Goal: Task Accomplishment & Management: Manage account settings

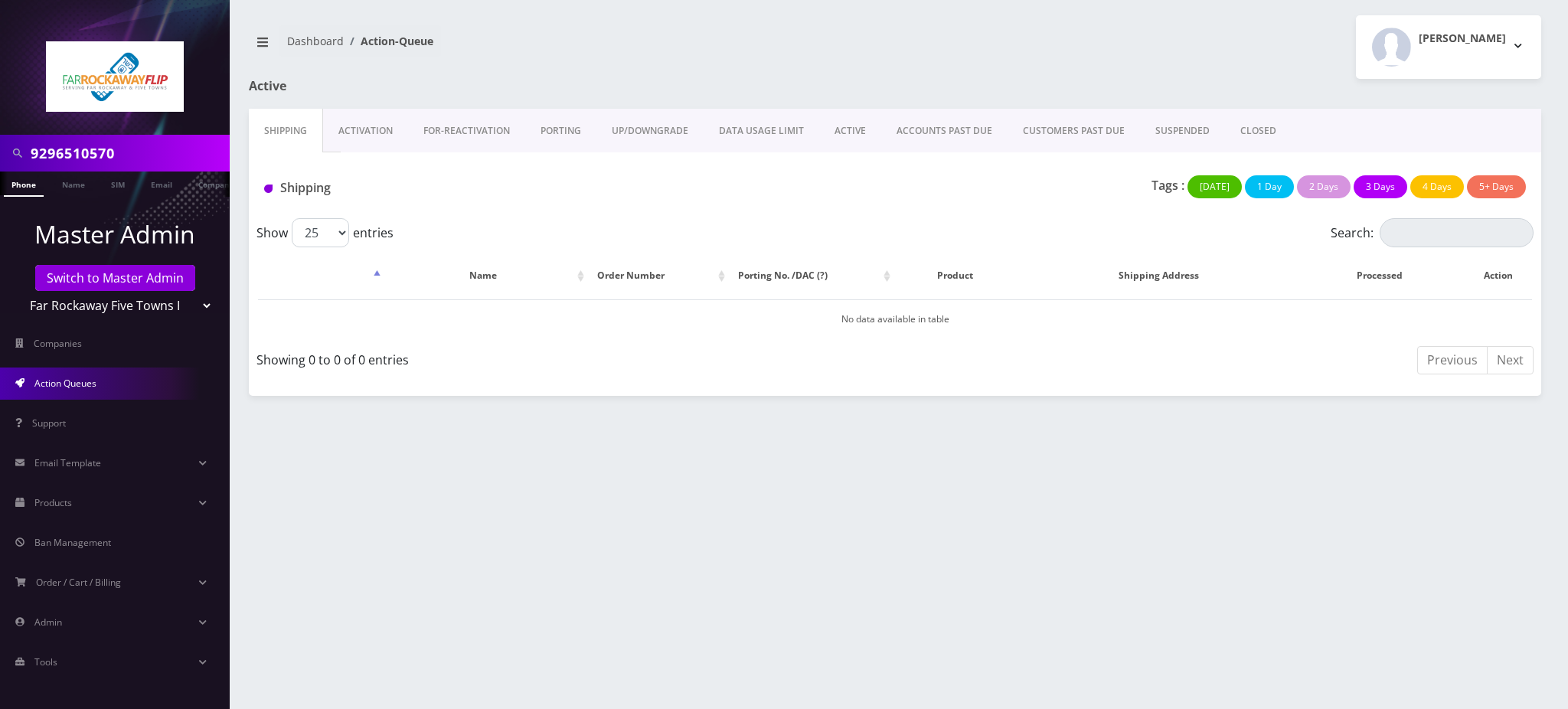
click at [136, 152] on input "9296510570" at bounding box center [128, 153] width 195 height 29
drag, startPoint x: 140, startPoint y: 151, endPoint x: 0, endPoint y: 166, distance: 140.8
click at [0, 166] on div "9296510570" at bounding box center [115, 153] width 230 height 37
type input "accord bus"
click at [70, 191] on link "Name" at bounding box center [73, 184] width 38 height 26
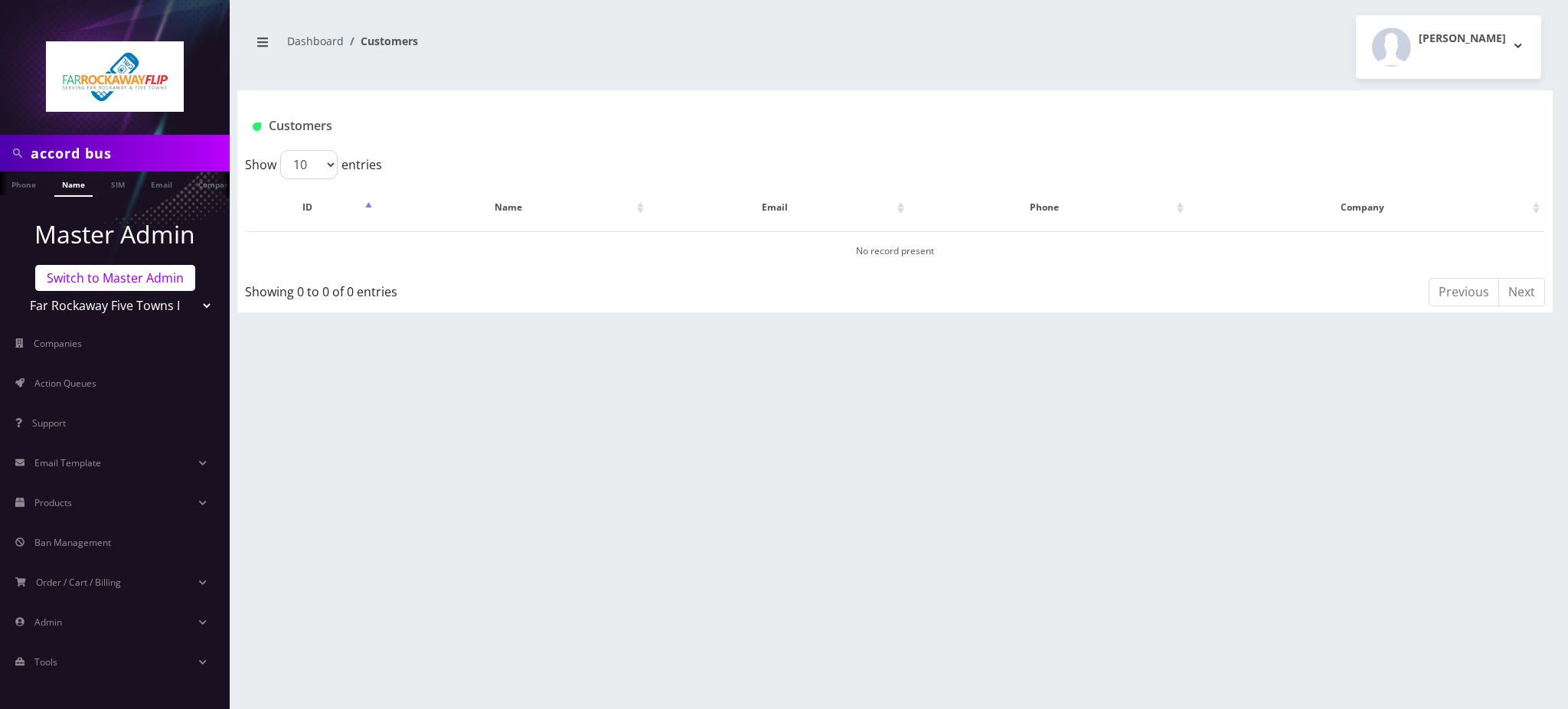
click at [138, 285] on link "Switch to Master Admin" at bounding box center [115, 278] width 160 height 26
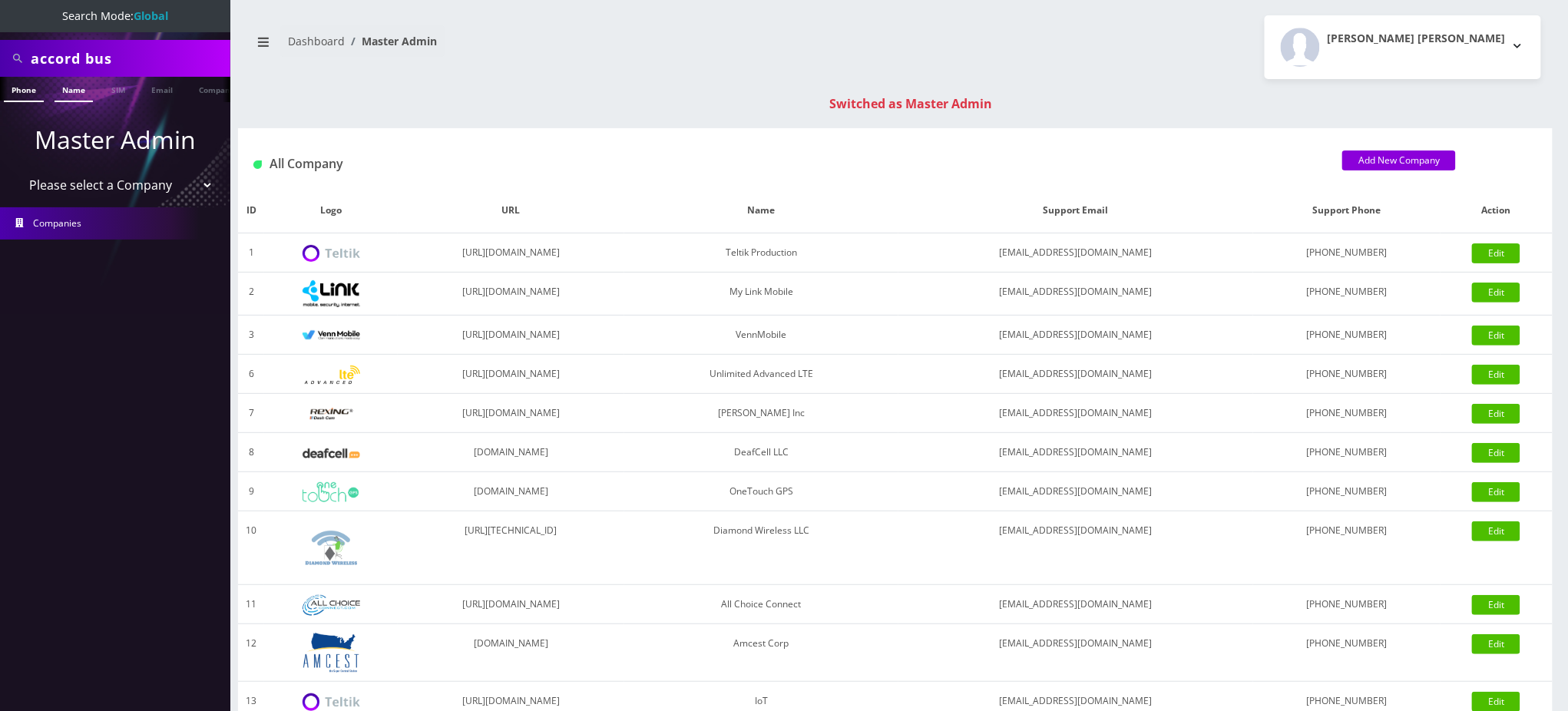
click at [77, 93] on link "Name" at bounding box center [74, 89] width 38 height 26
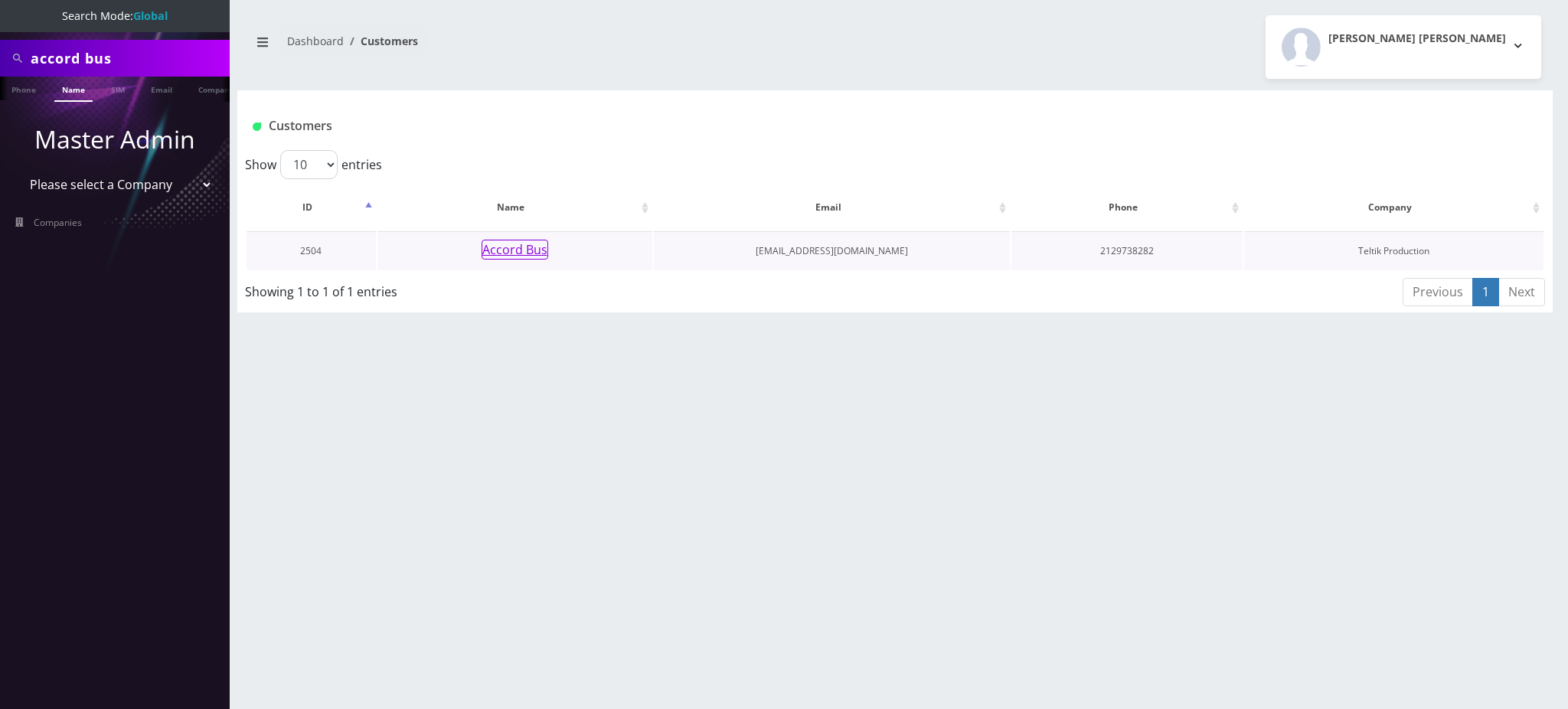
click at [531, 250] on button "Accord Bus" at bounding box center [514, 250] width 67 height 20
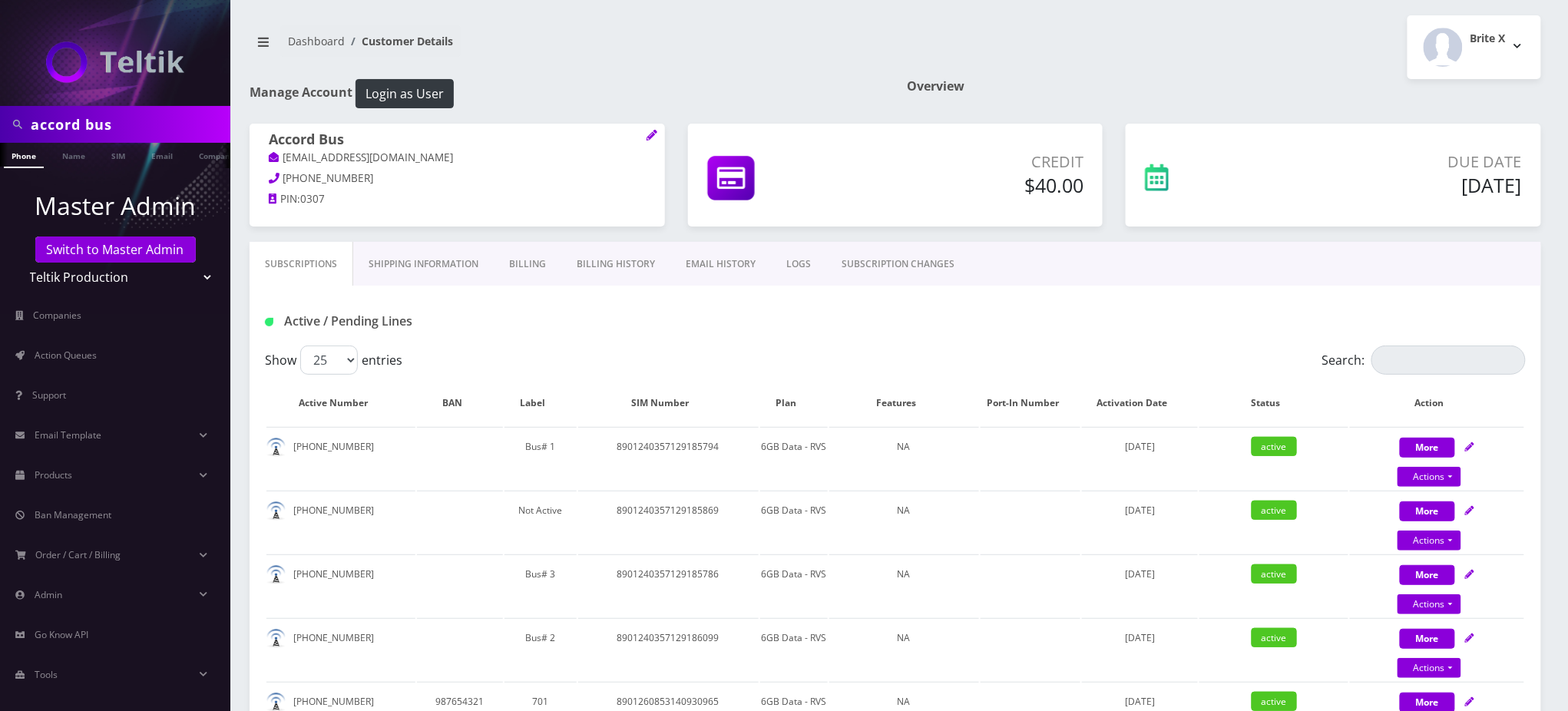
click at [644, 317] on h1 "Active / Pending Lines" at bounding box center [468, 322] width 405 height 15
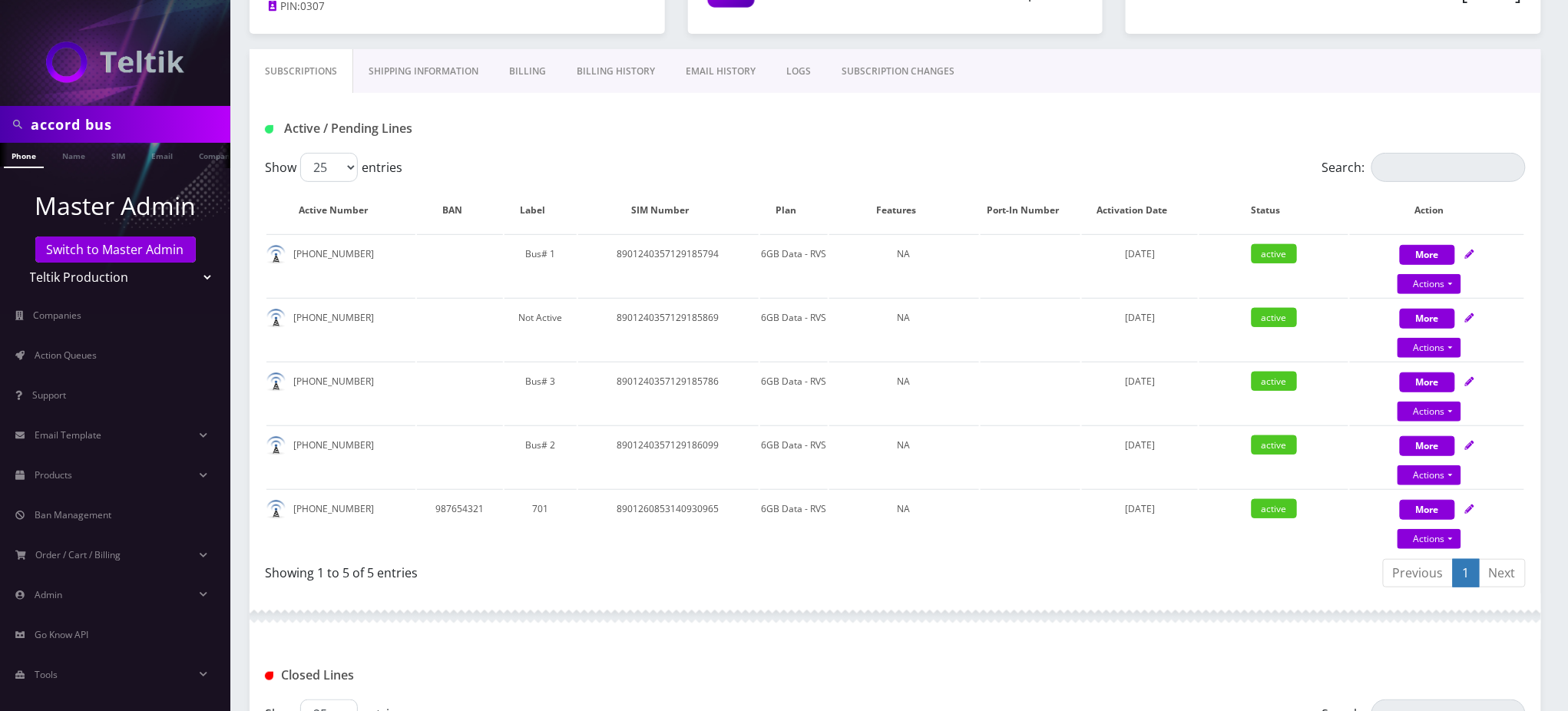
scroll to position [204, 0]
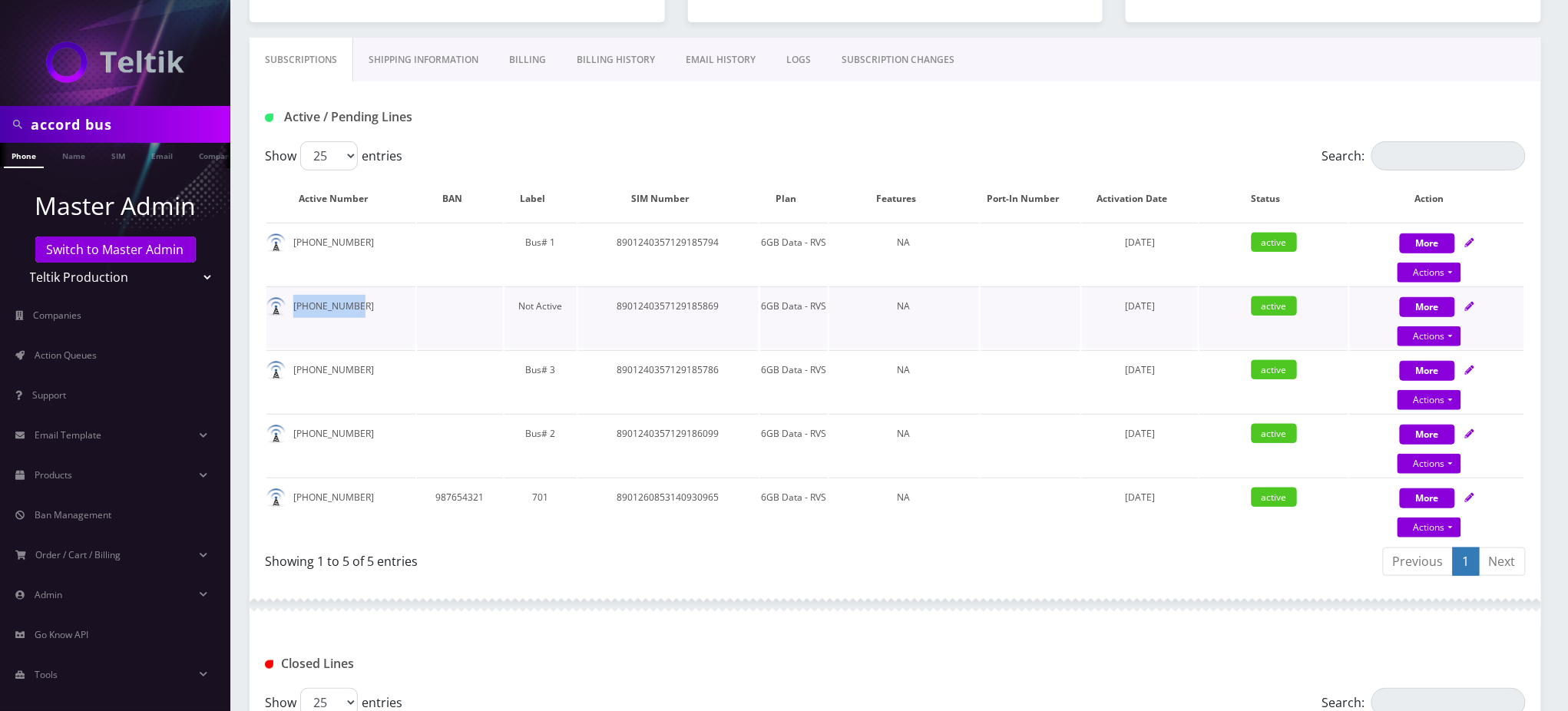
drag, startPoint x: 354, startPoint y: 308, endPoint x: 291, endPoint y: 319, distance: 64.0
click at [291, 319] on td "347-456-2792" at bounding box center [341, 317] width 149 height 62
copy td "347-456-2792"
click at [1442, 338] on link "Actions" at bounding box center [1429, 336] width 64 height 20
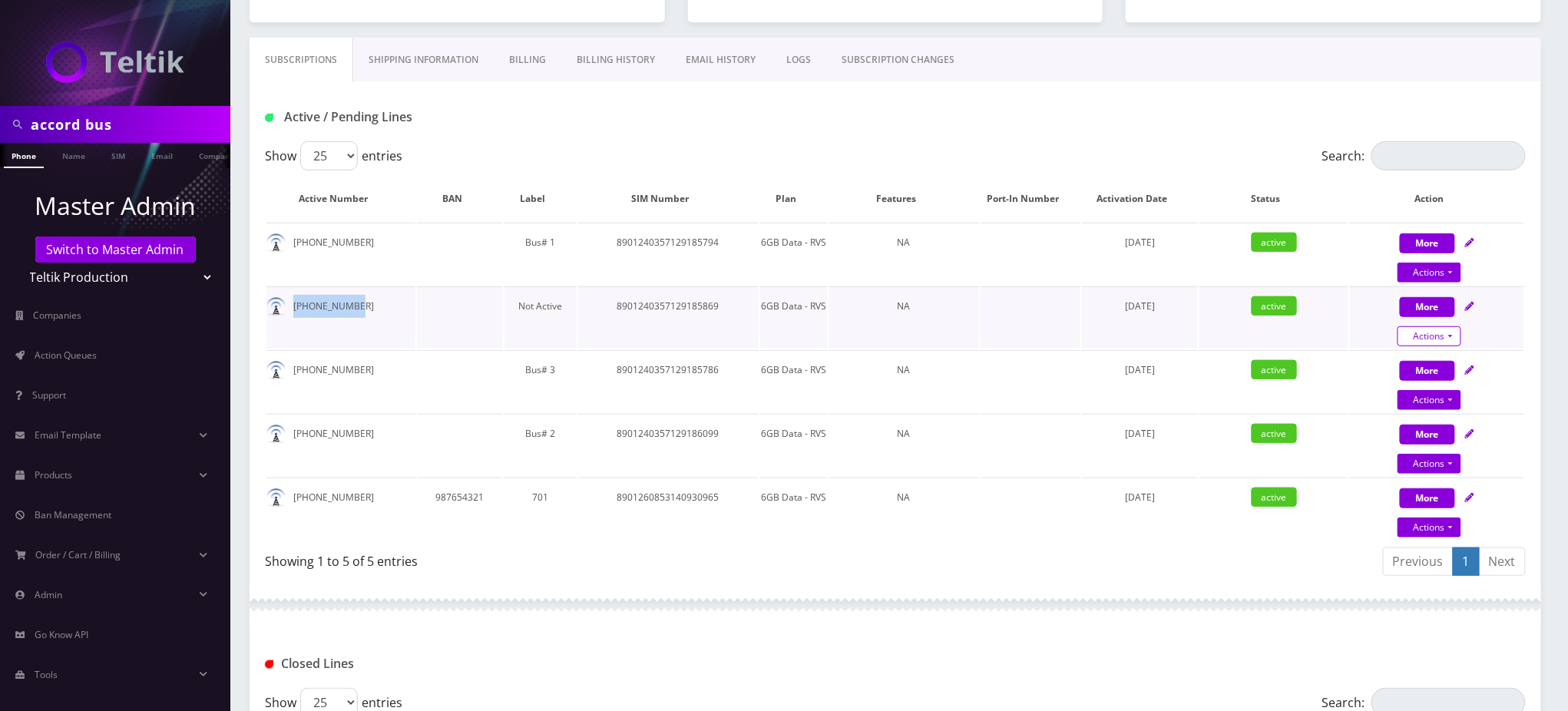
select select "3-in-1 SIM Kit"
select select "56"
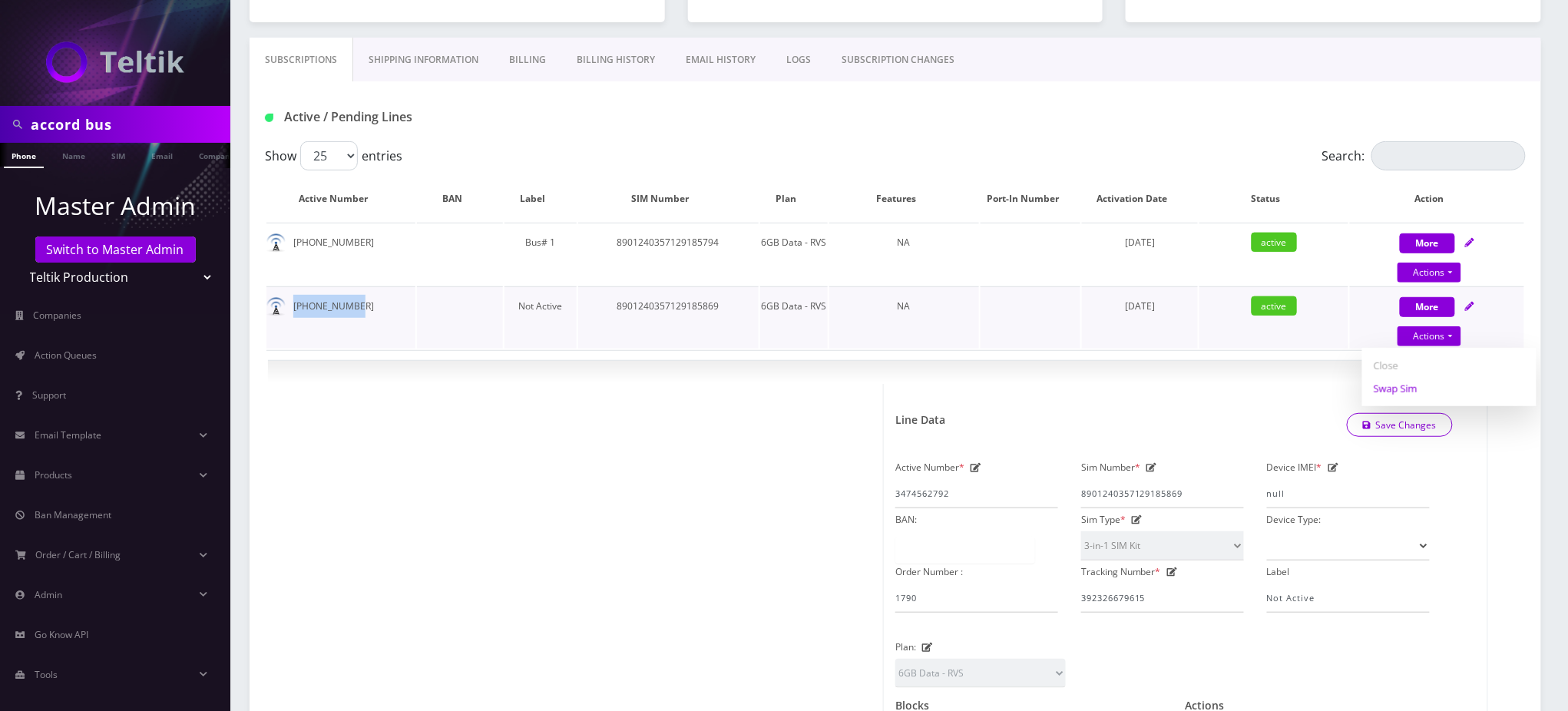
click at [1399, 388] on link "Swap Sim" at bounding box center [1449, 389] width 174 height 23
select select "3-in-1 SIM Kit"
select select "56"
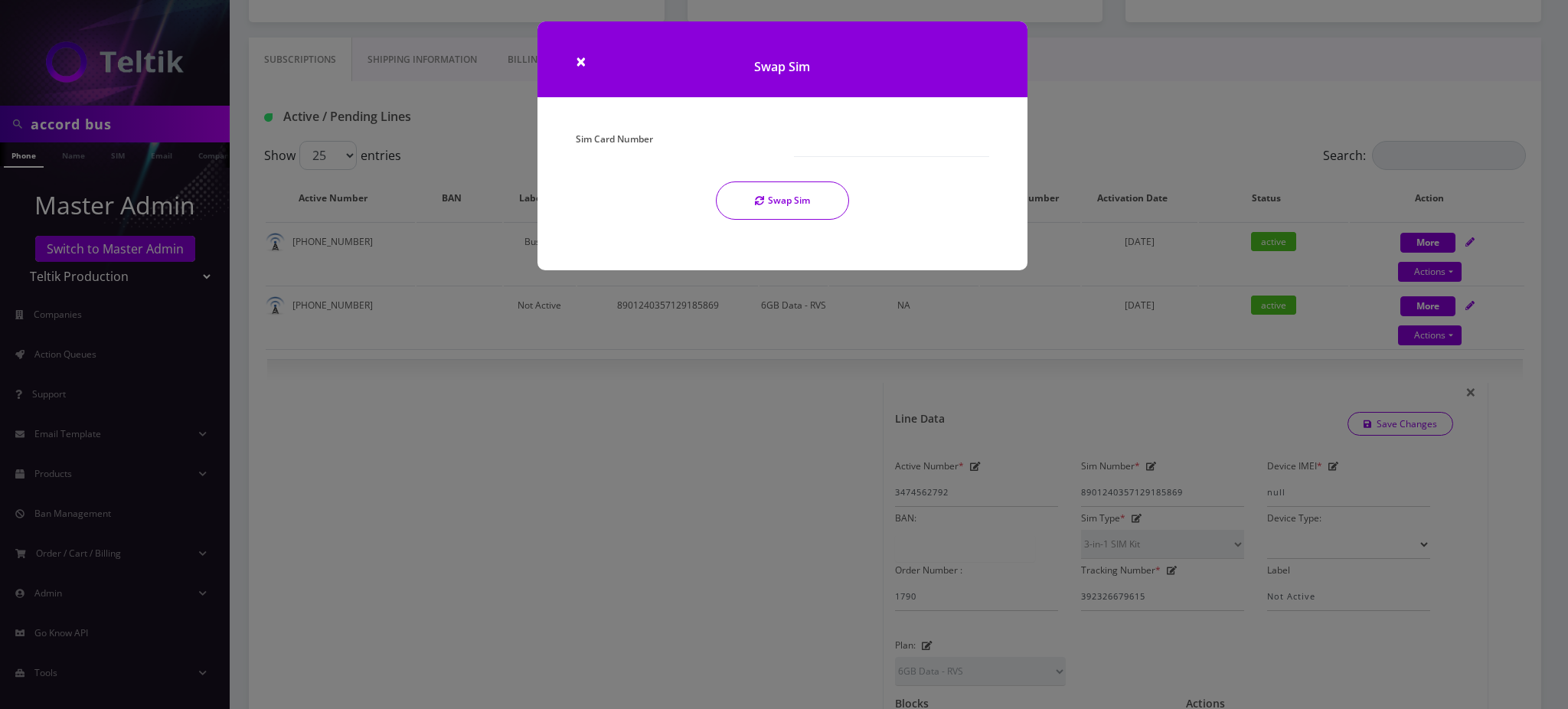
click at [733, 148] on div "Sim Card Number" at bounding box center [673, 142] width 218 height 29
click at [703, 173] on div "Sim Card Number Swap Sim" at bounding box center [783, 180] width 437 height 104
click at [727, 141] on div "Sim Card Number" at bounding box center [673, 142] width 218 height 29
click at [825, 153] on input "Sim Card Number" at bounding box center [891, 142] width 195 height 29
click at [871, 142] on input "Sim Card Number" at bounding box center [891, 142] width 195 height 29
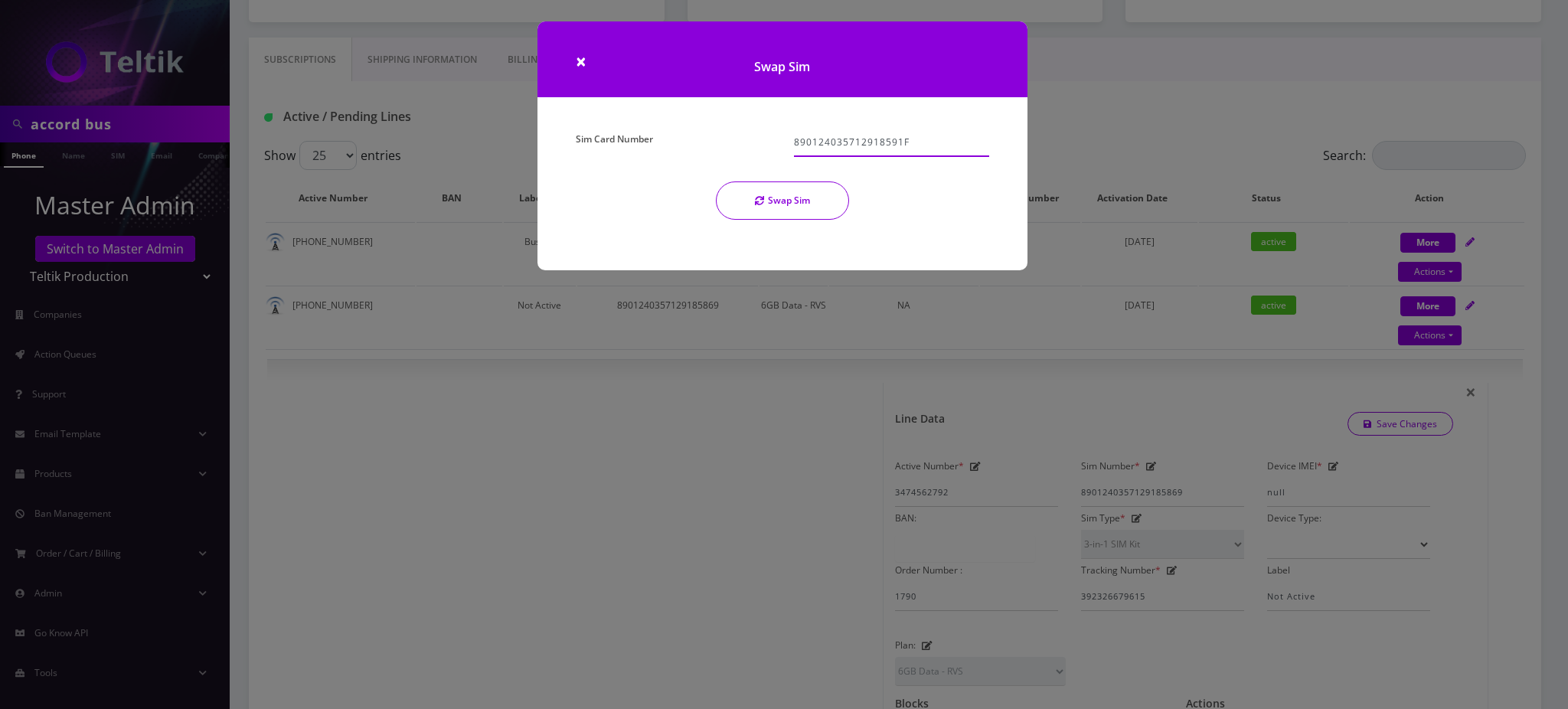
click at [859, 144] on input "890124035712918591F" at bounding box center [891, 142] width 195 height 29
click at [858, 144] on input "890124035712918591F" at bounding box center [891, 142] width 195 height 29
click at [876, 146] on input "8901240357129185919F" at bounding box center [891, 142] width 195 height 29
click at [876, 145] on input "8901240357129185919F" at bounding box center [891, 142] width 195 height 29
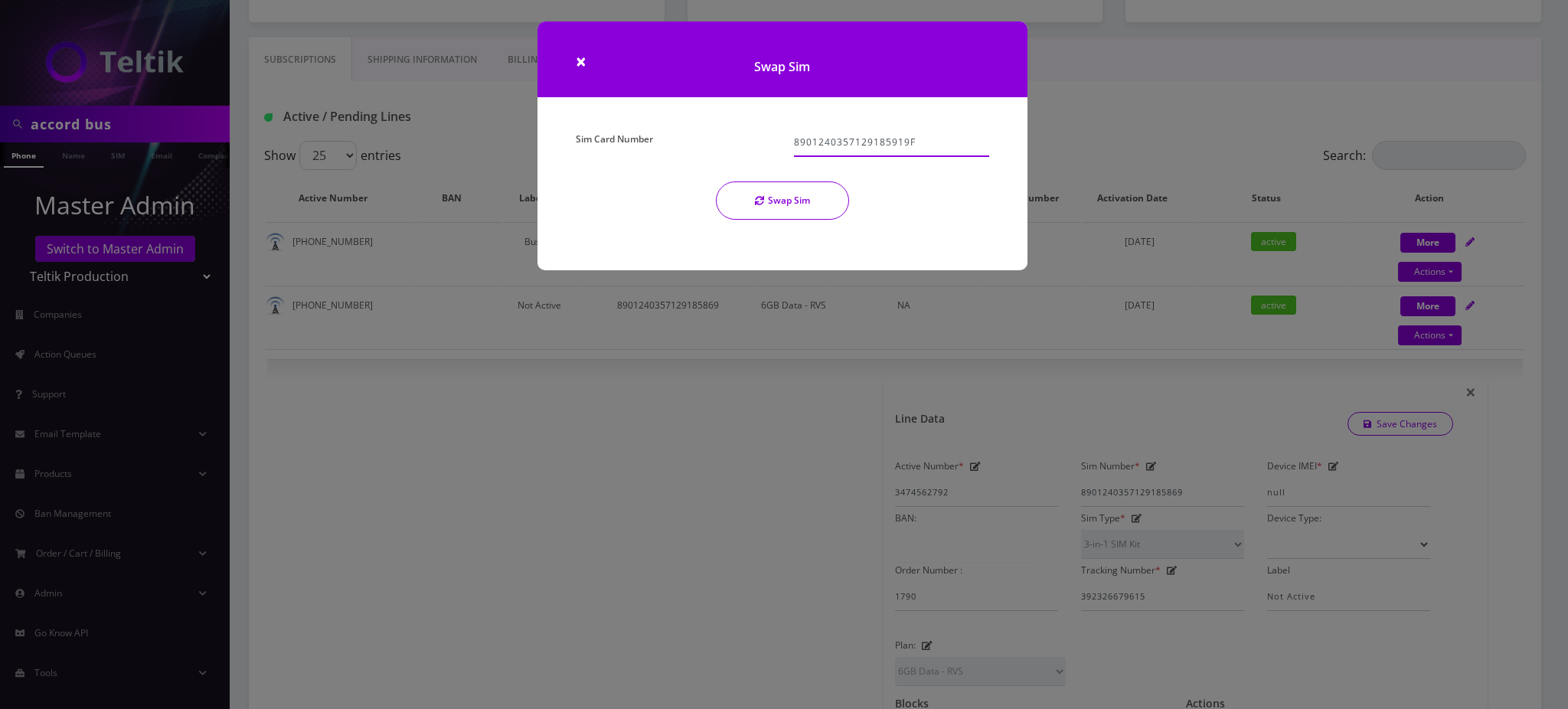
type input "8901240357129185919F"
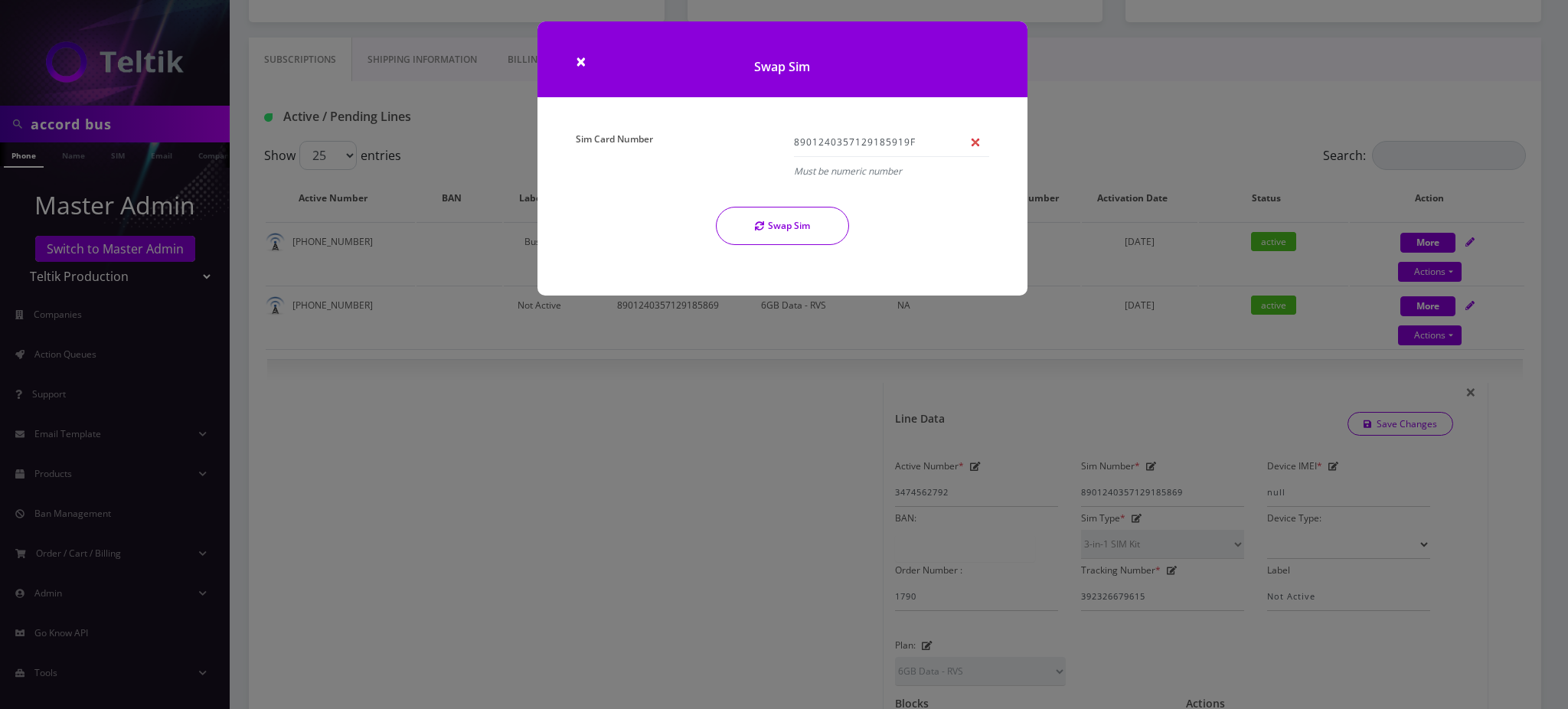
click at [475, 157] on div "× Swap Sim Sim Card Number 8901240357129185919F Must be numeric number Swap Sim" at bounding box center [784, 354] width 1568 height 709
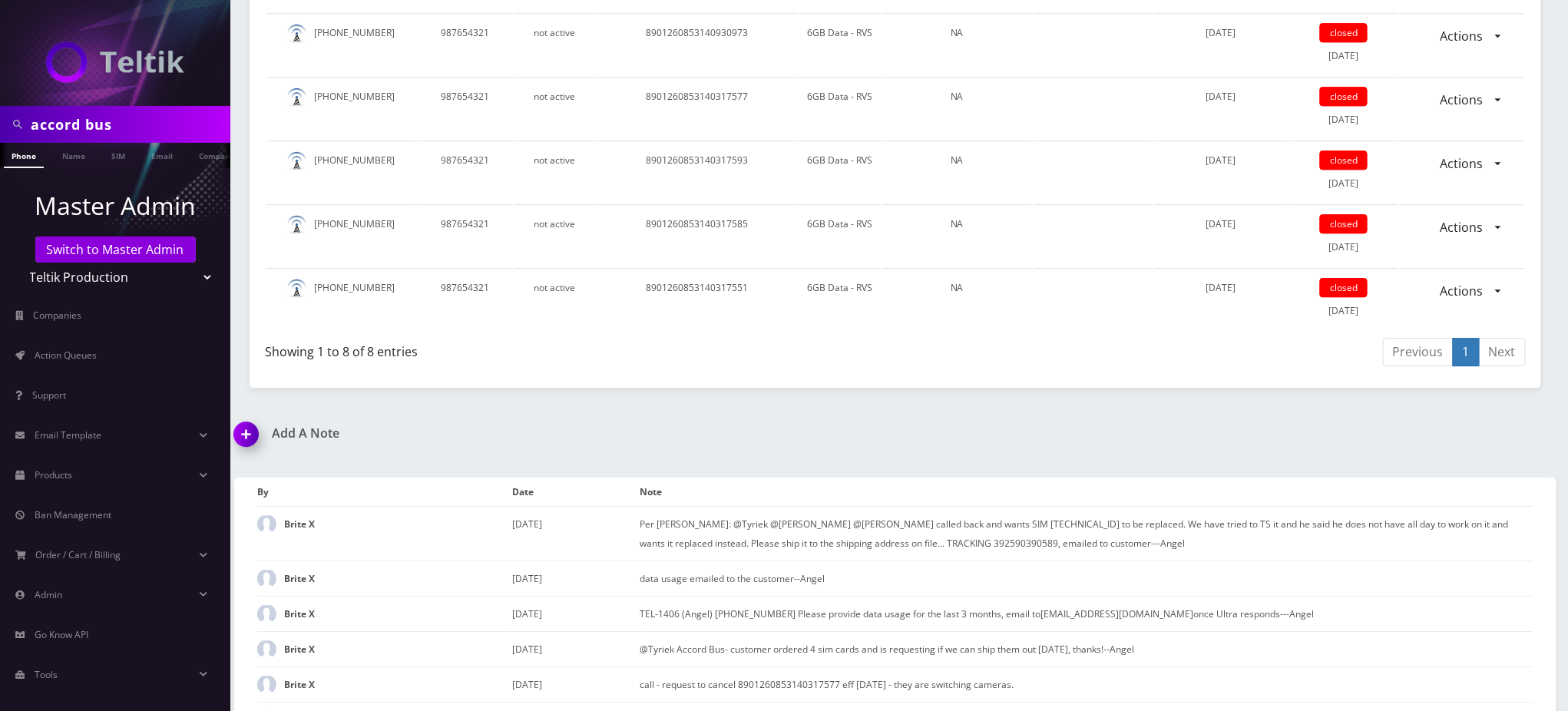
click at [252, 417] on img at bounding box center [249, 439] width 45 height 45
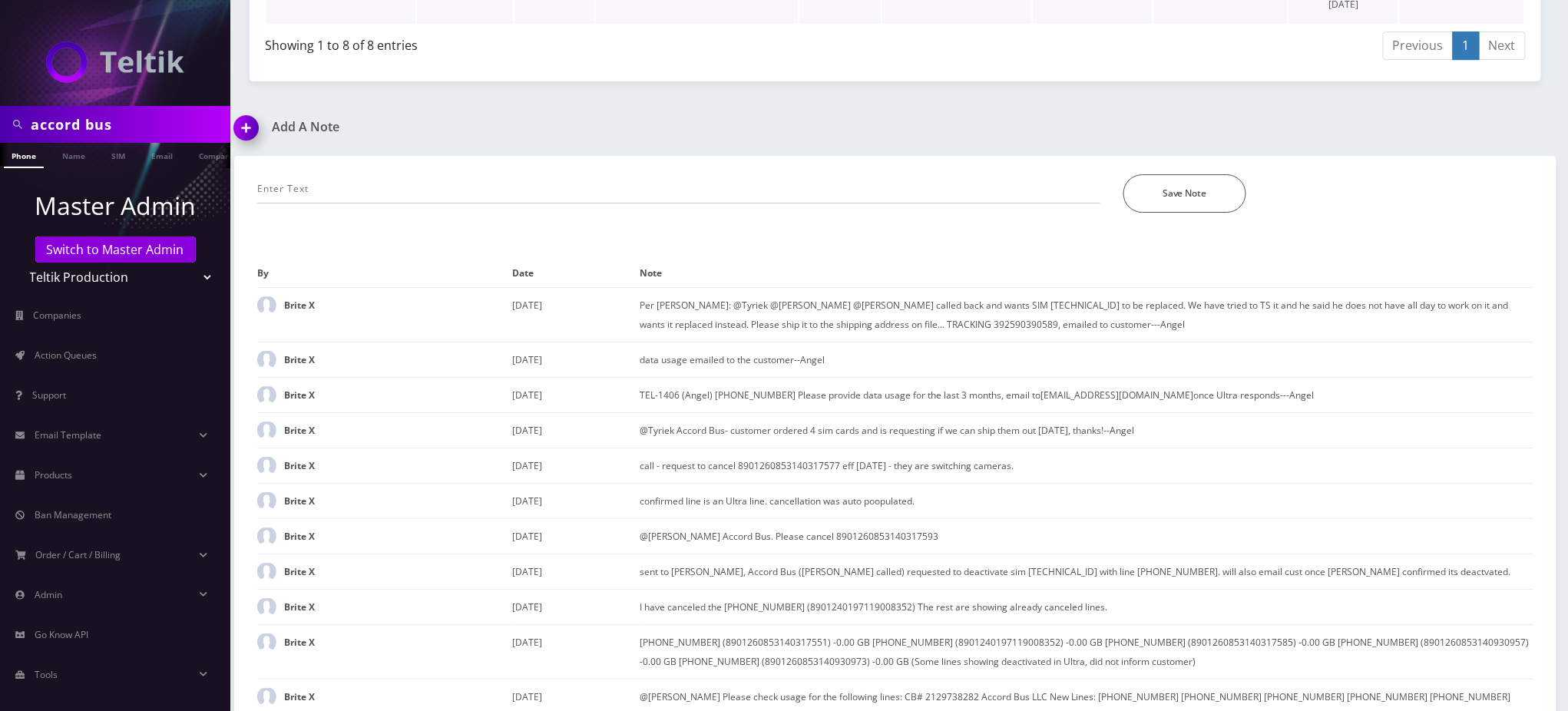
scroll to position [1882, 0]
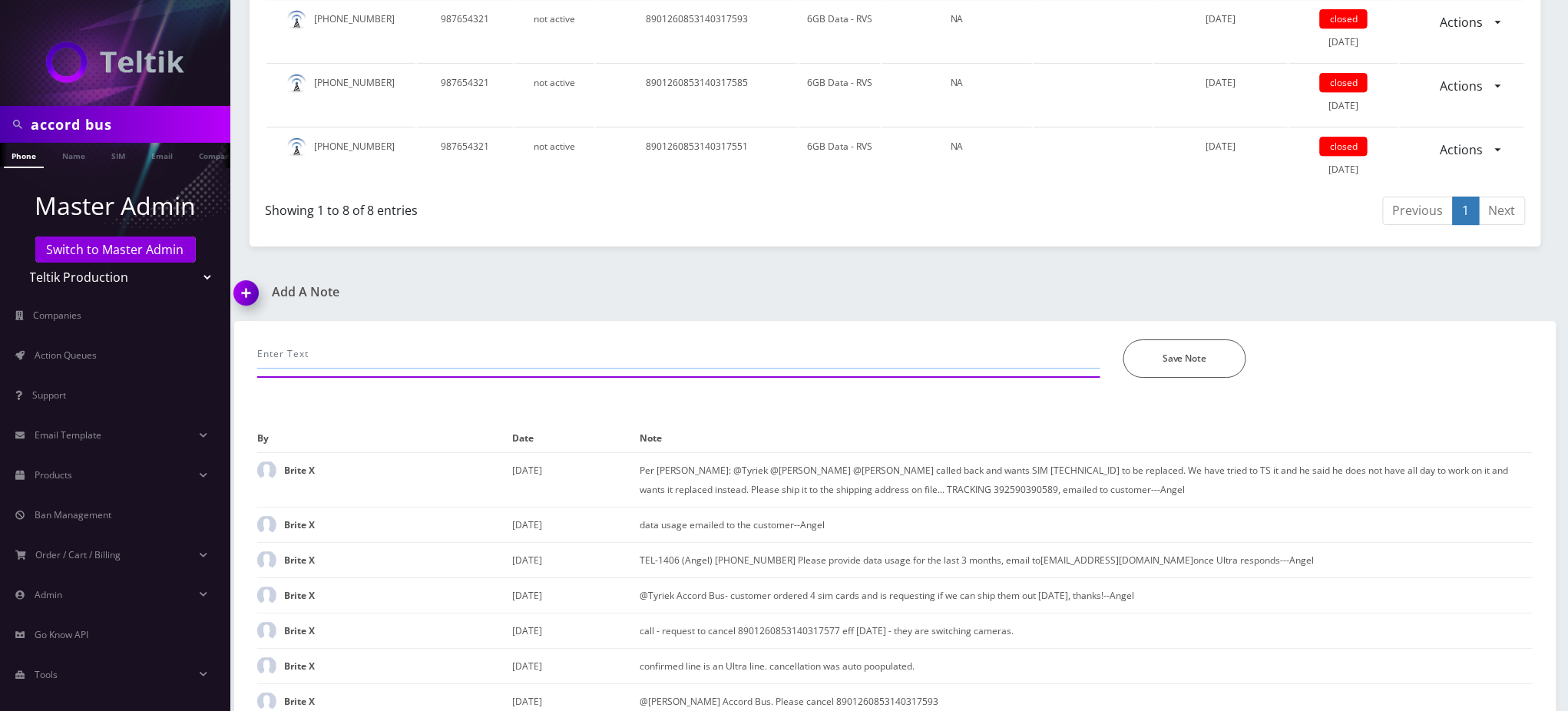
click at [460, 340] on input "text" at bounding box center [679, 354] width 843 height 29
paste input "8901240357129185919F"
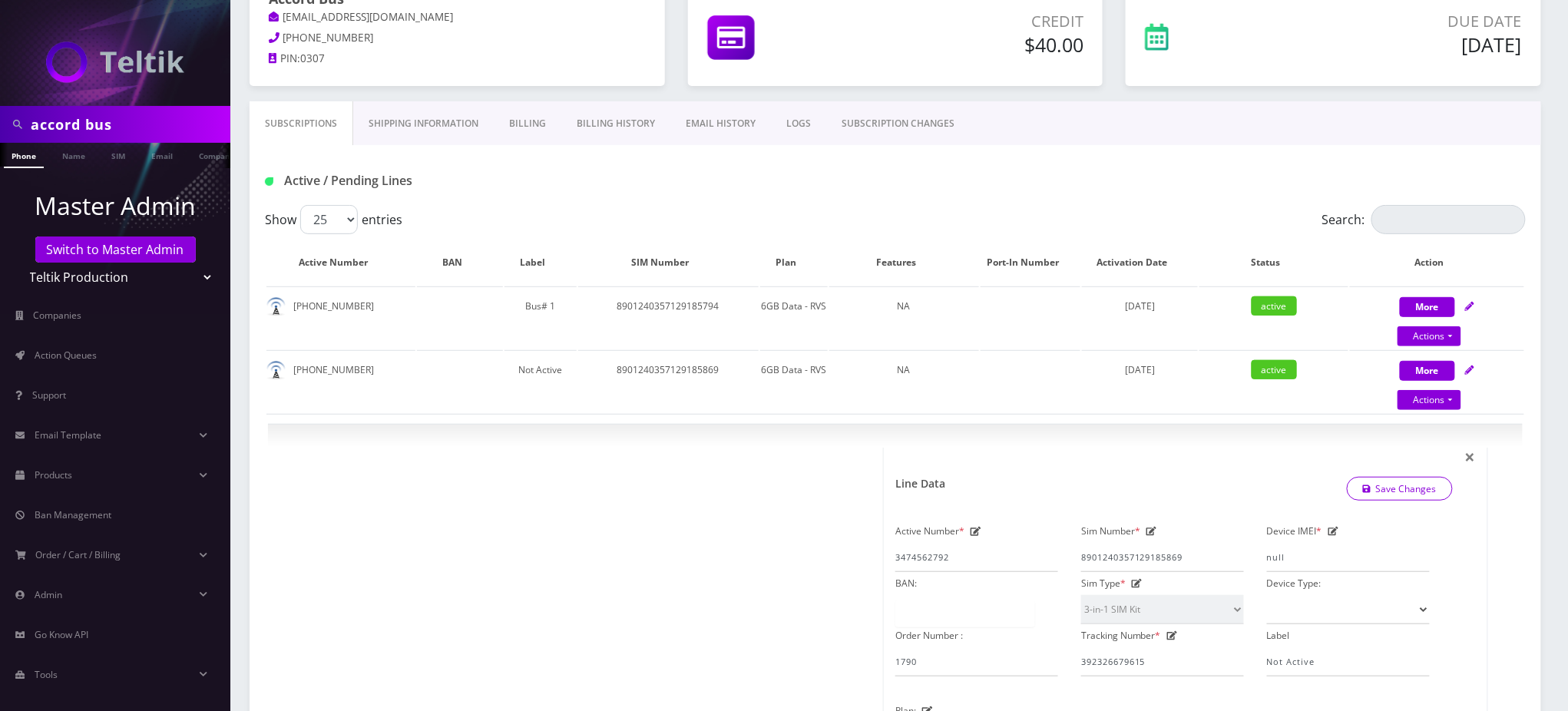
scroll to position [0, 0]
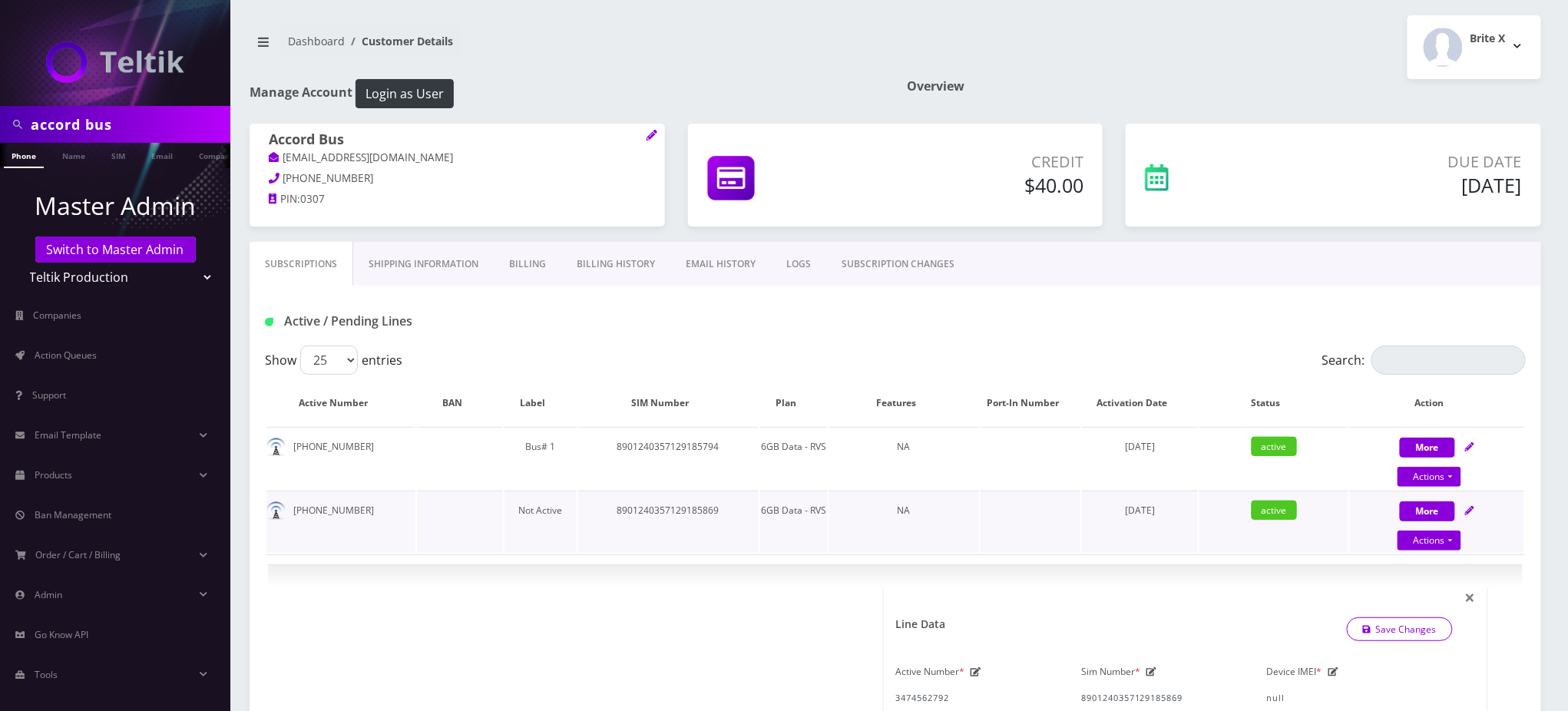
type input "8901240357129185919F"
click at [660, 510] on td "8901240357129185869" at bounding box center [669, 522] width 180 height 62
copy td "8901240357129185869"
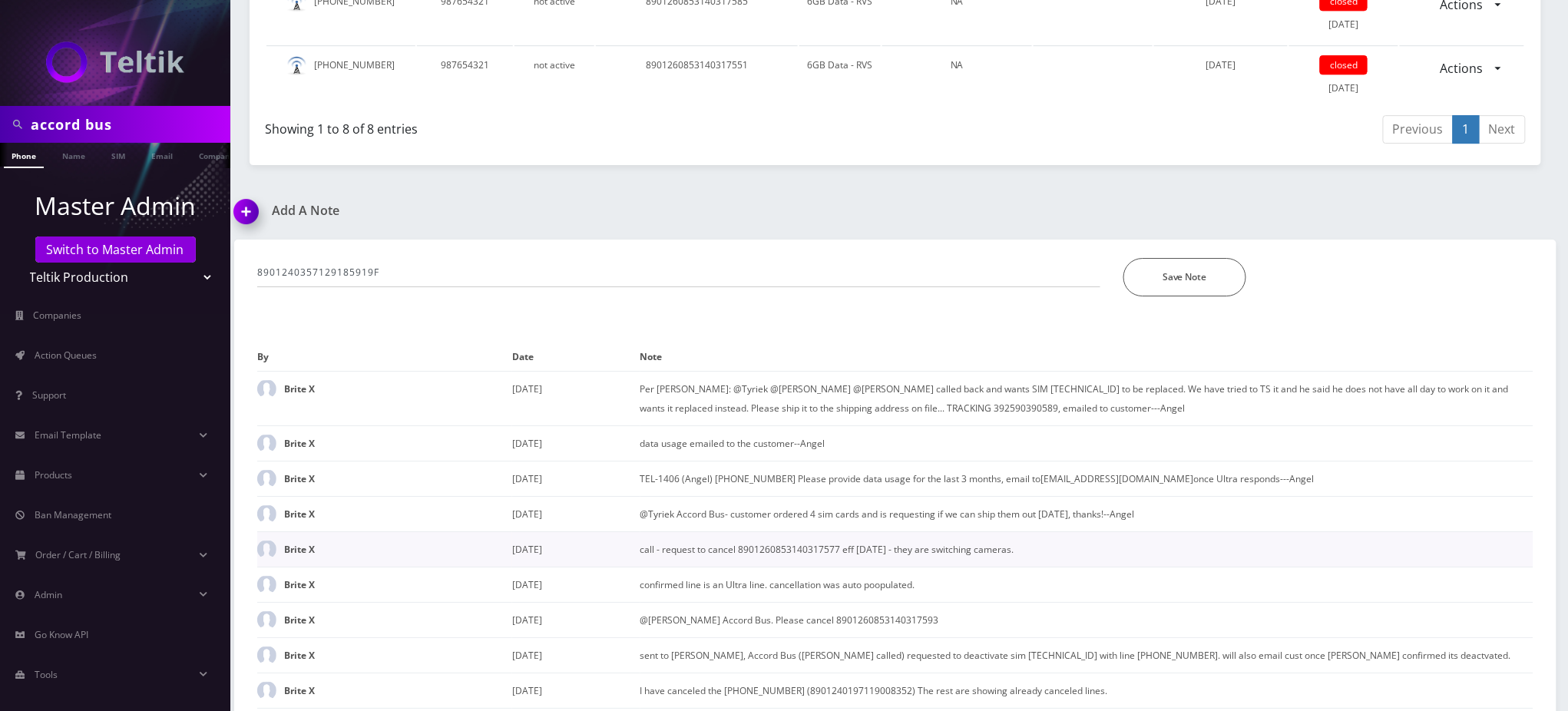
scroll to position [2048, 0]
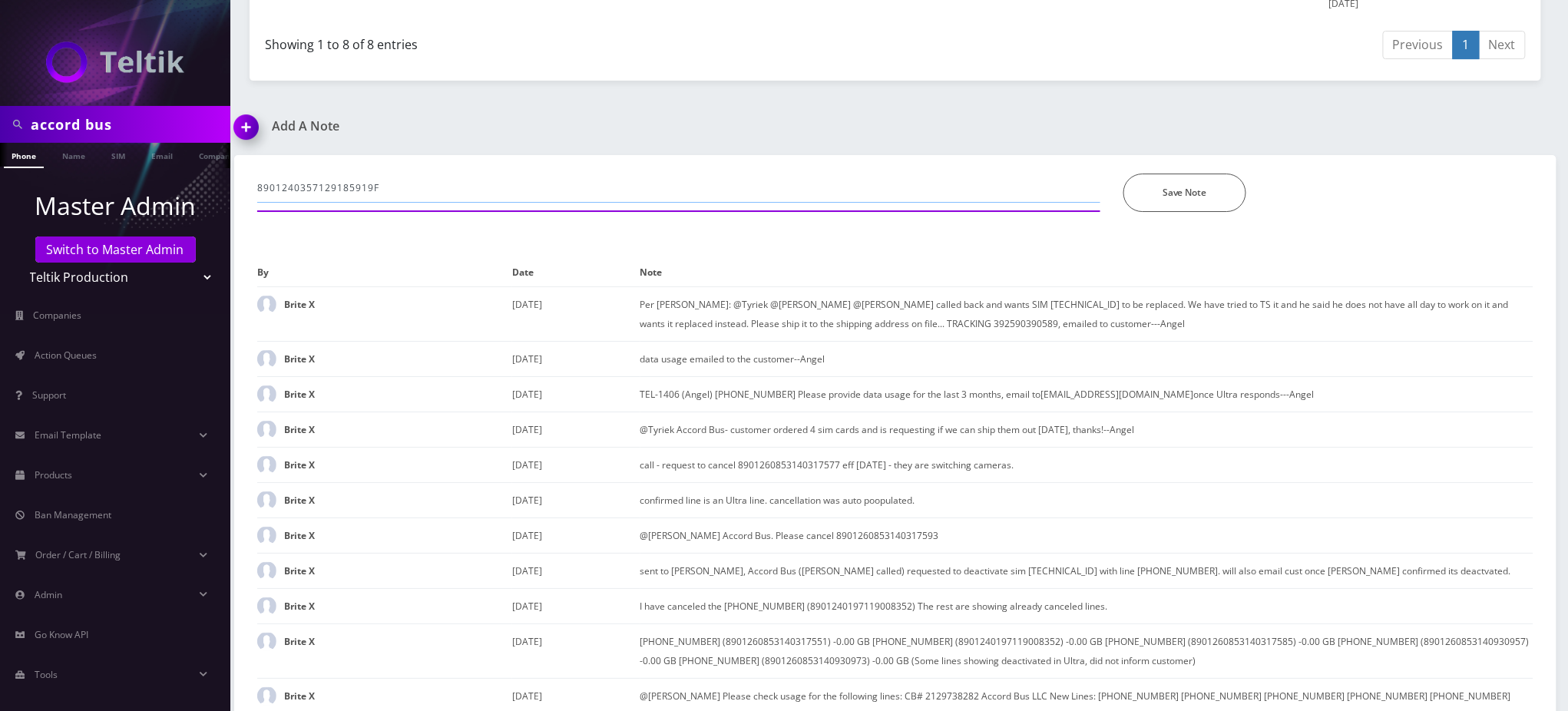
click at [349, 175] on input "8901240357129185919F" at bounding box center [679, 188] width 843 height 29
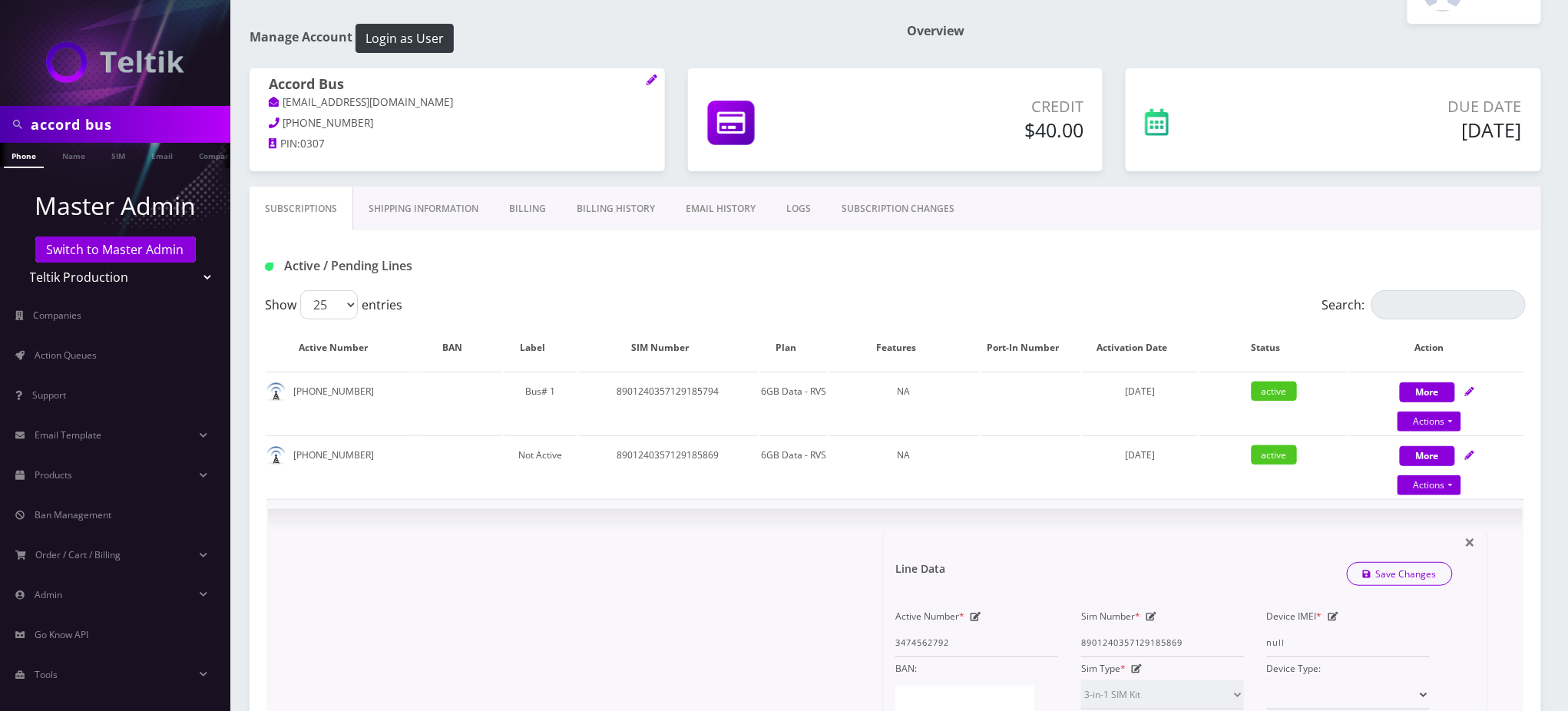
scroll to position [103, 0]
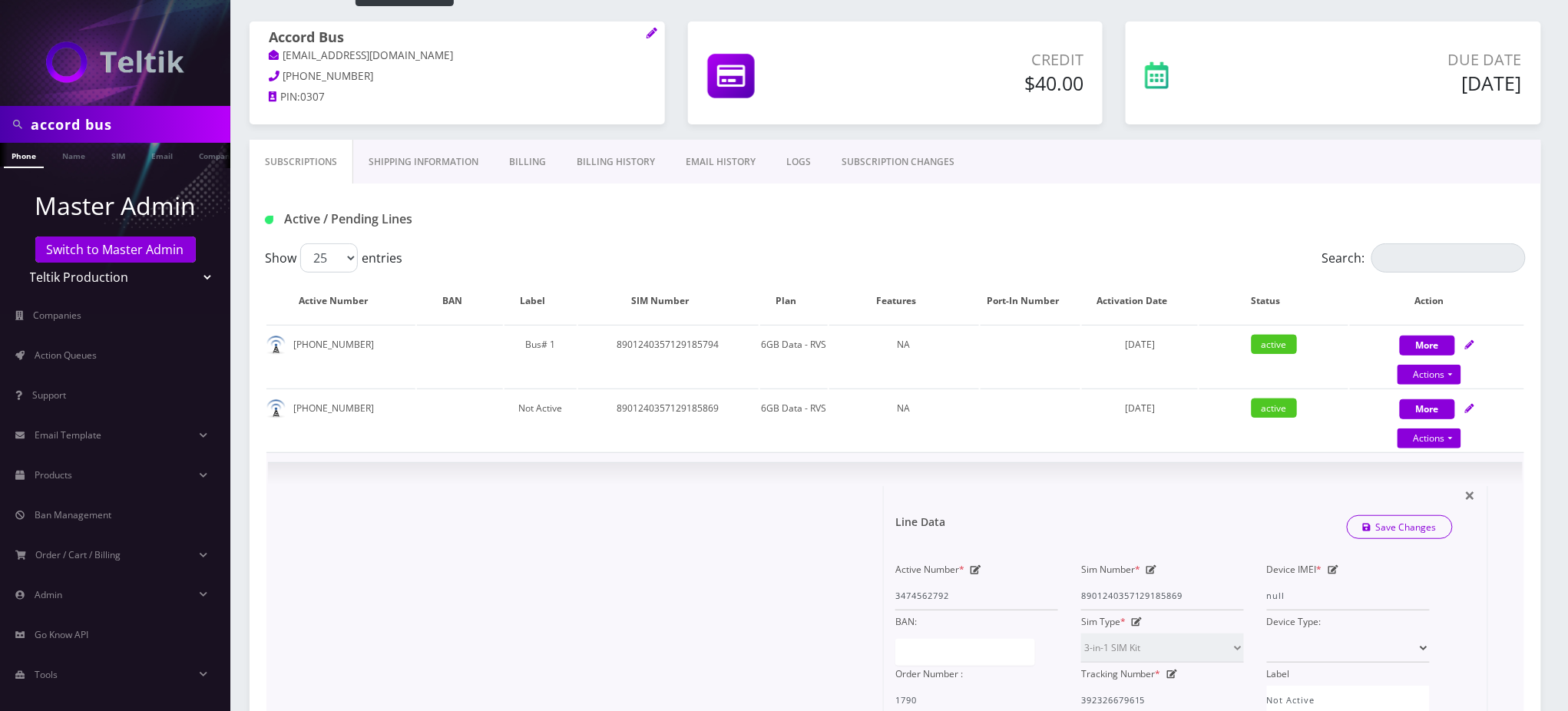
click at [1152, 565] on icon at bounding box center [1151, 570] width 11 height 9
click at [1134, 594] on input "8901240357129185869" at bounding box center [1162, 595] width 163 height 29
paste input "919F"
type input "8901240357129185919F"
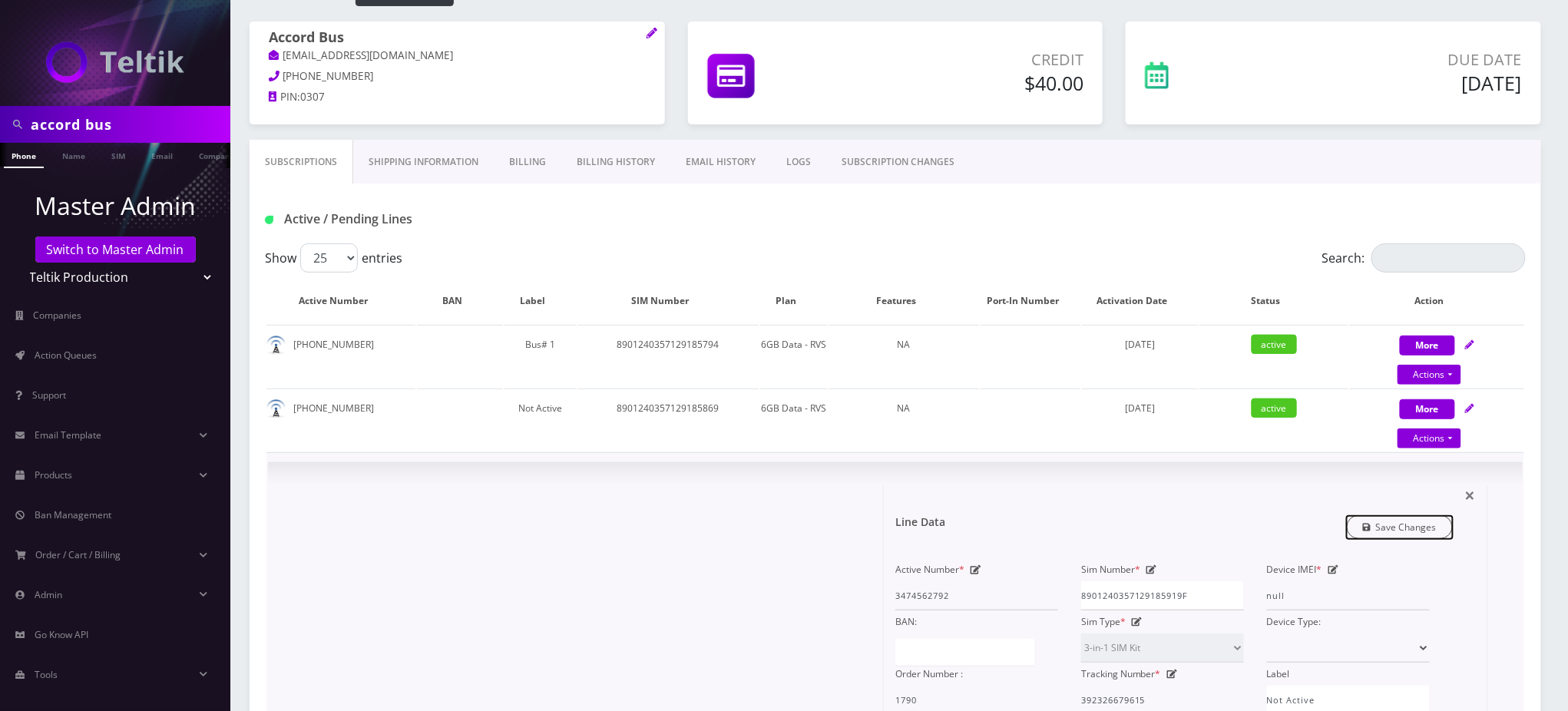
click at [1427, 525] on link "Save Changes" at bounding box center [1400, 527] width 107 height 24
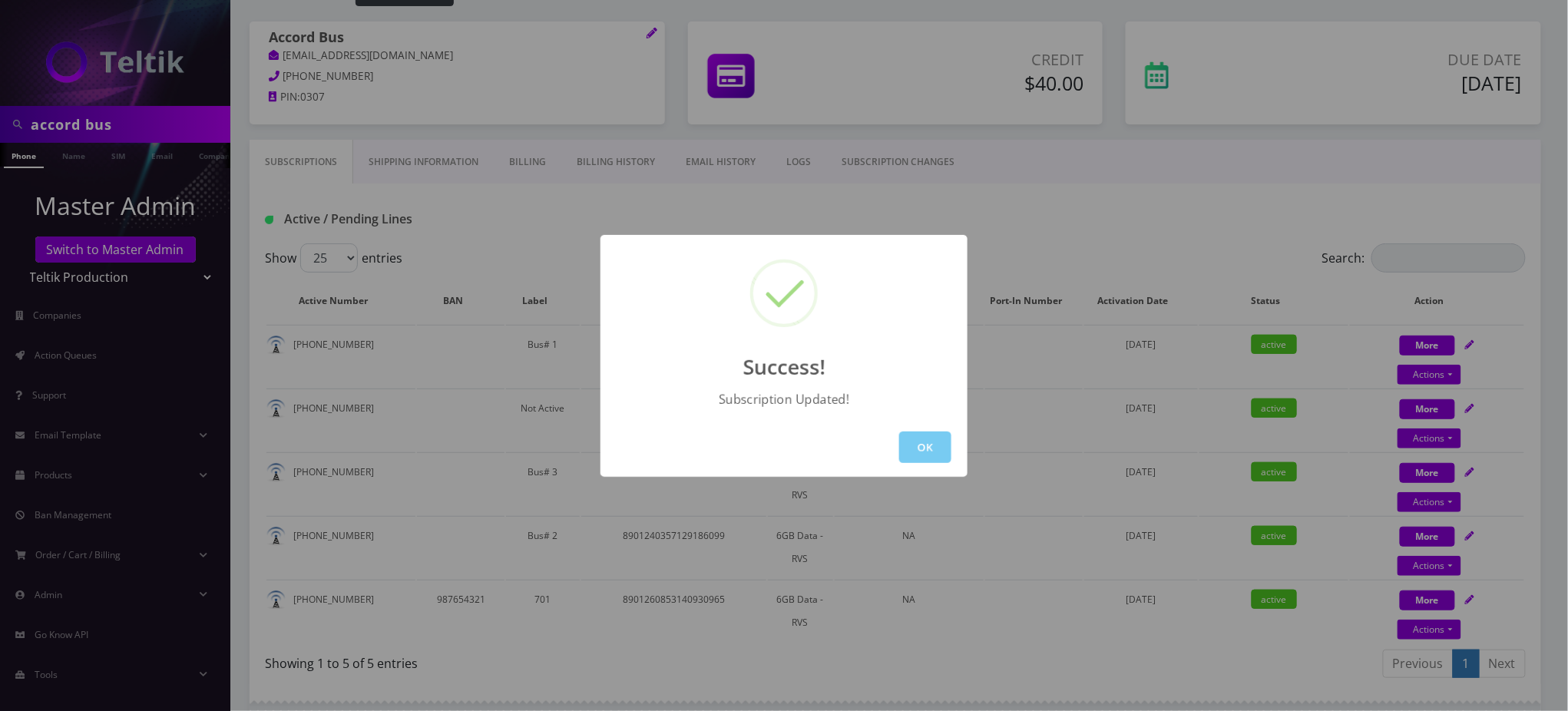
click at [925, 456] on button "OK" at bounding box center [925, 447] width 52 height 31
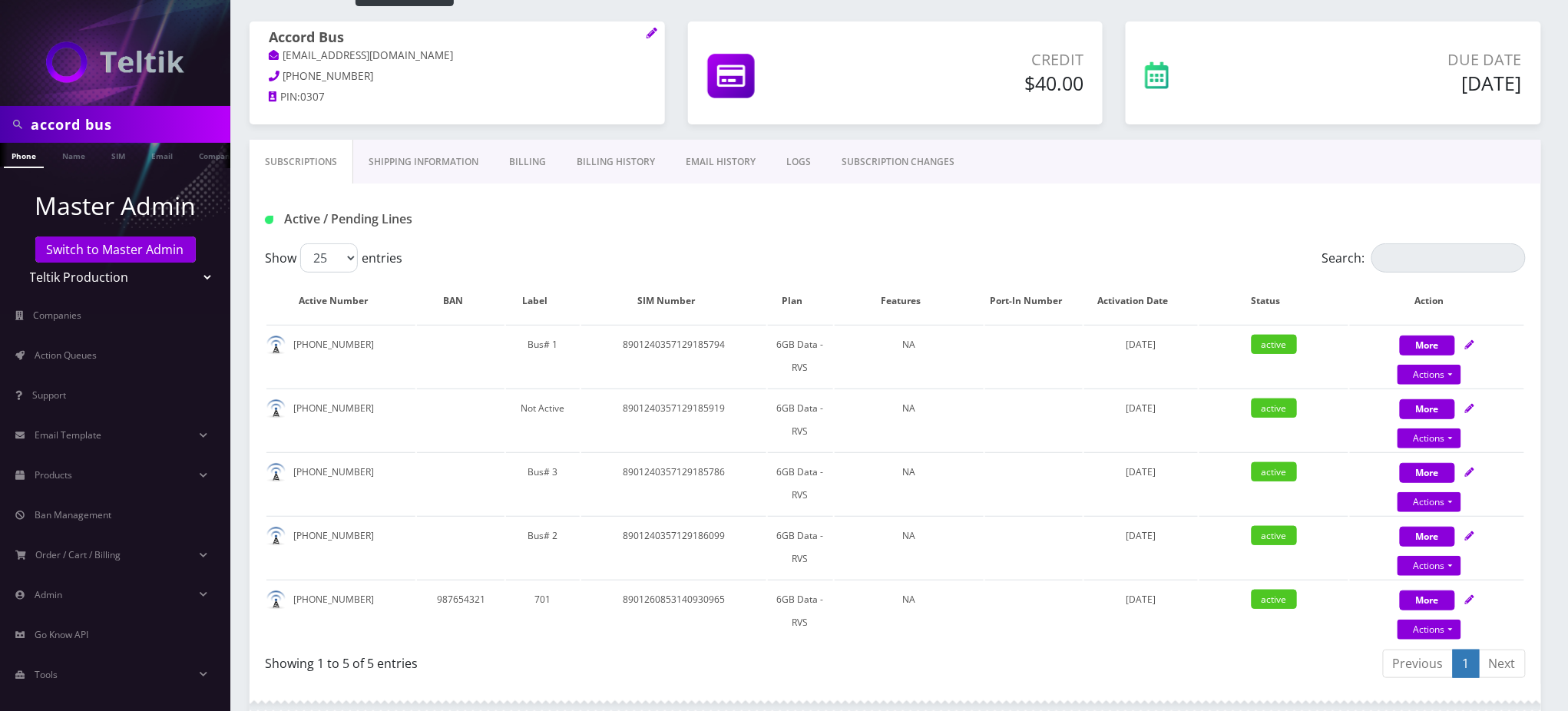
click at [557, 225] on h1 "Active / Pending Lines" at bounding box center [468, 219] width 405 height 15
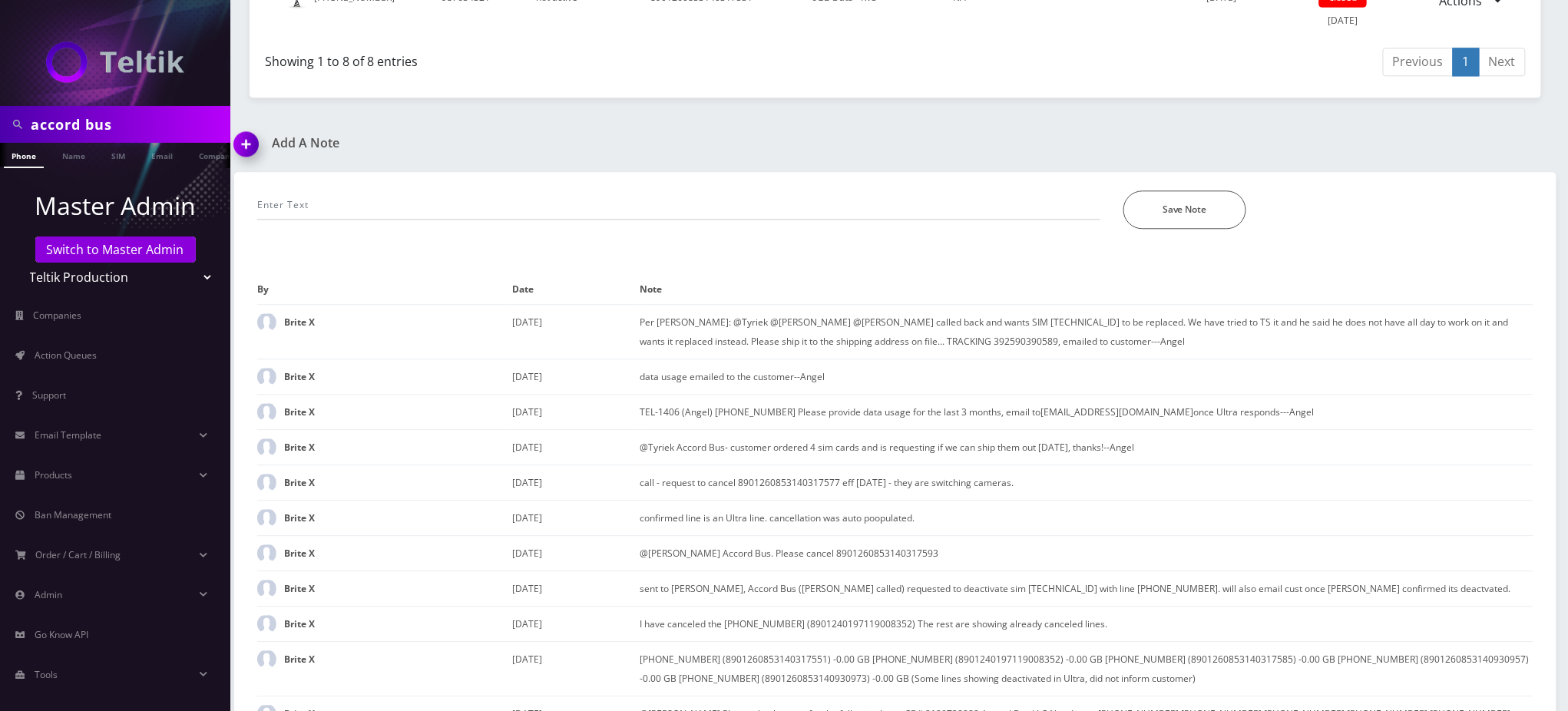
scroll to position [1327, 0]
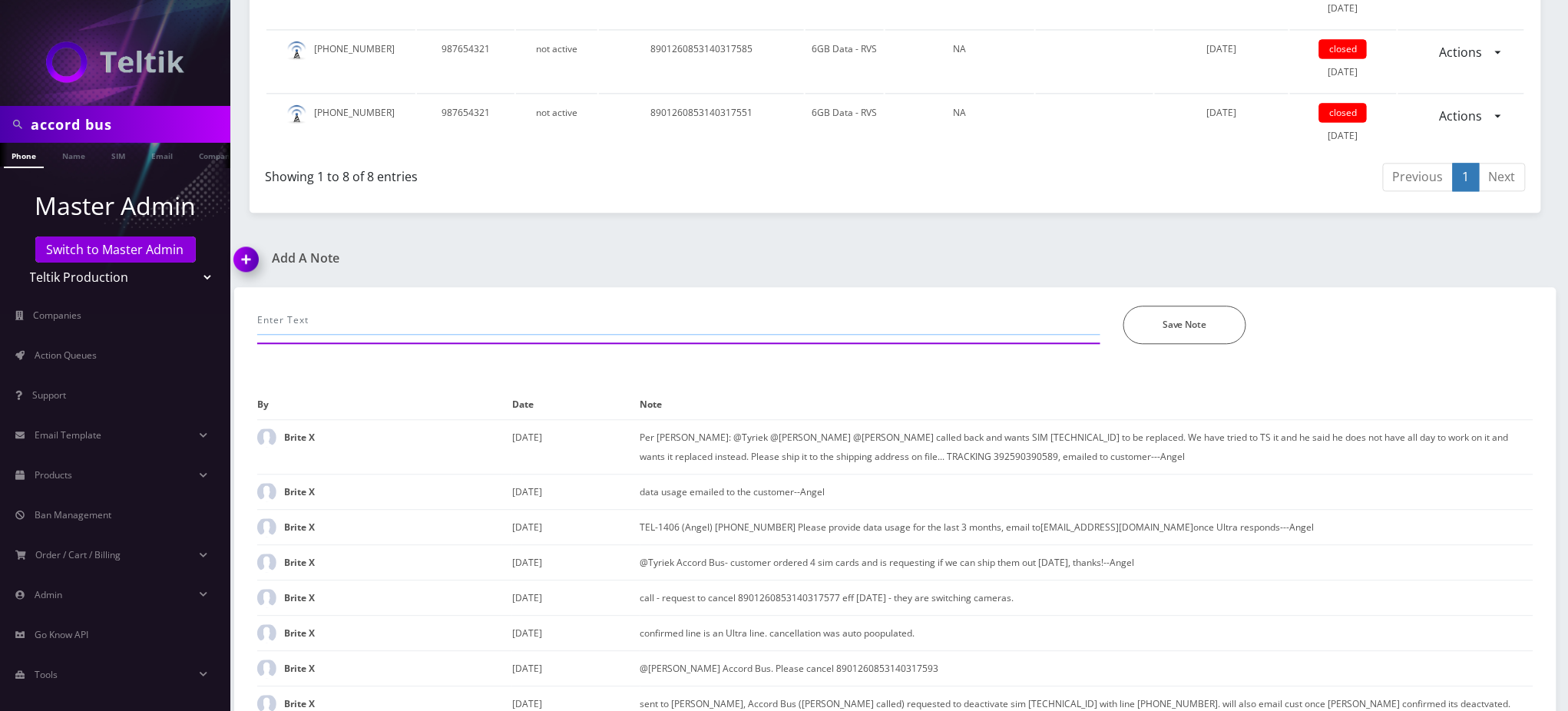
click at [337, 315] on input "text" at bounding box center [679, 320] width 843 height 29
paste input "8901240357129185919F"
type input "swap sim replacement - 8901240357129185919F"
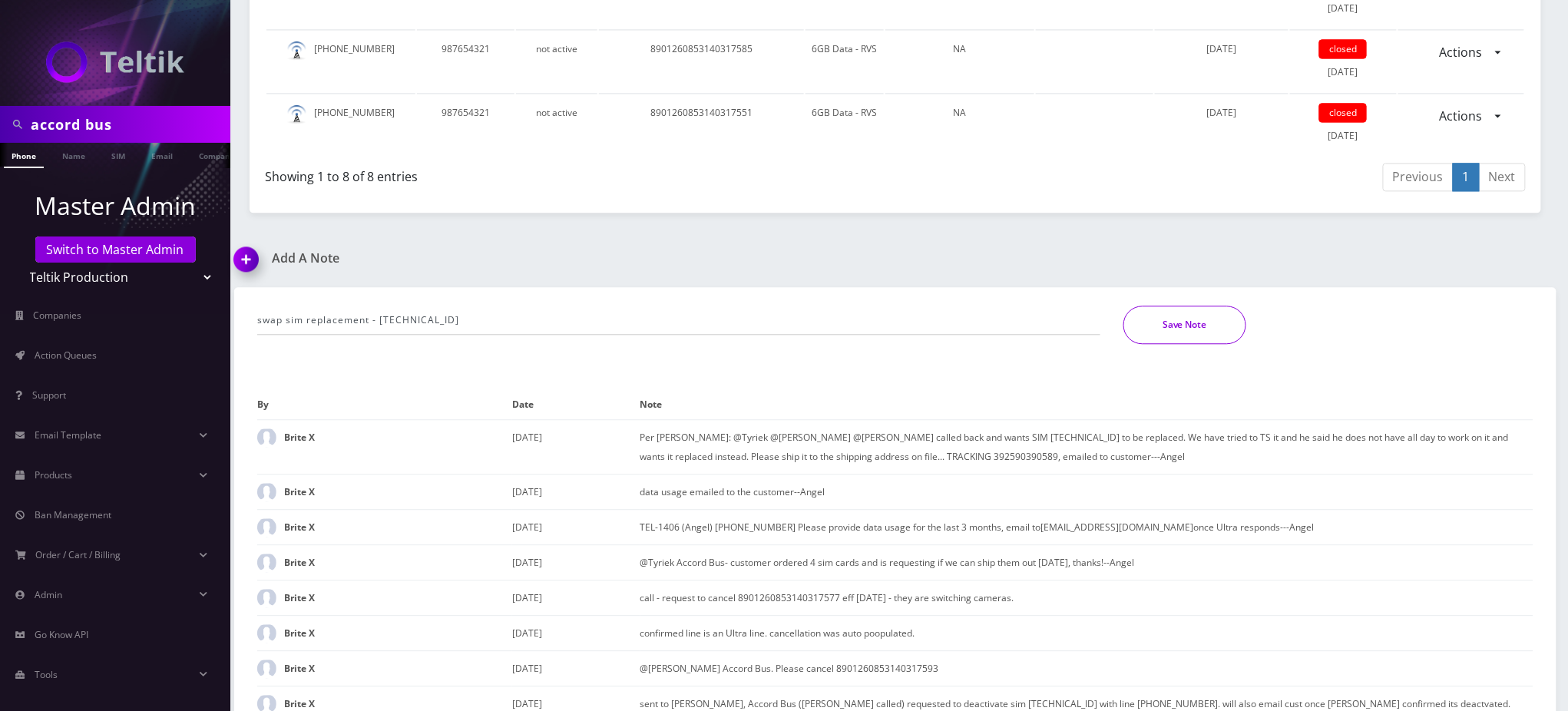
click at [1199, 319] on button "Save Note" at bounding box center [1184, 325] width 123 height 38
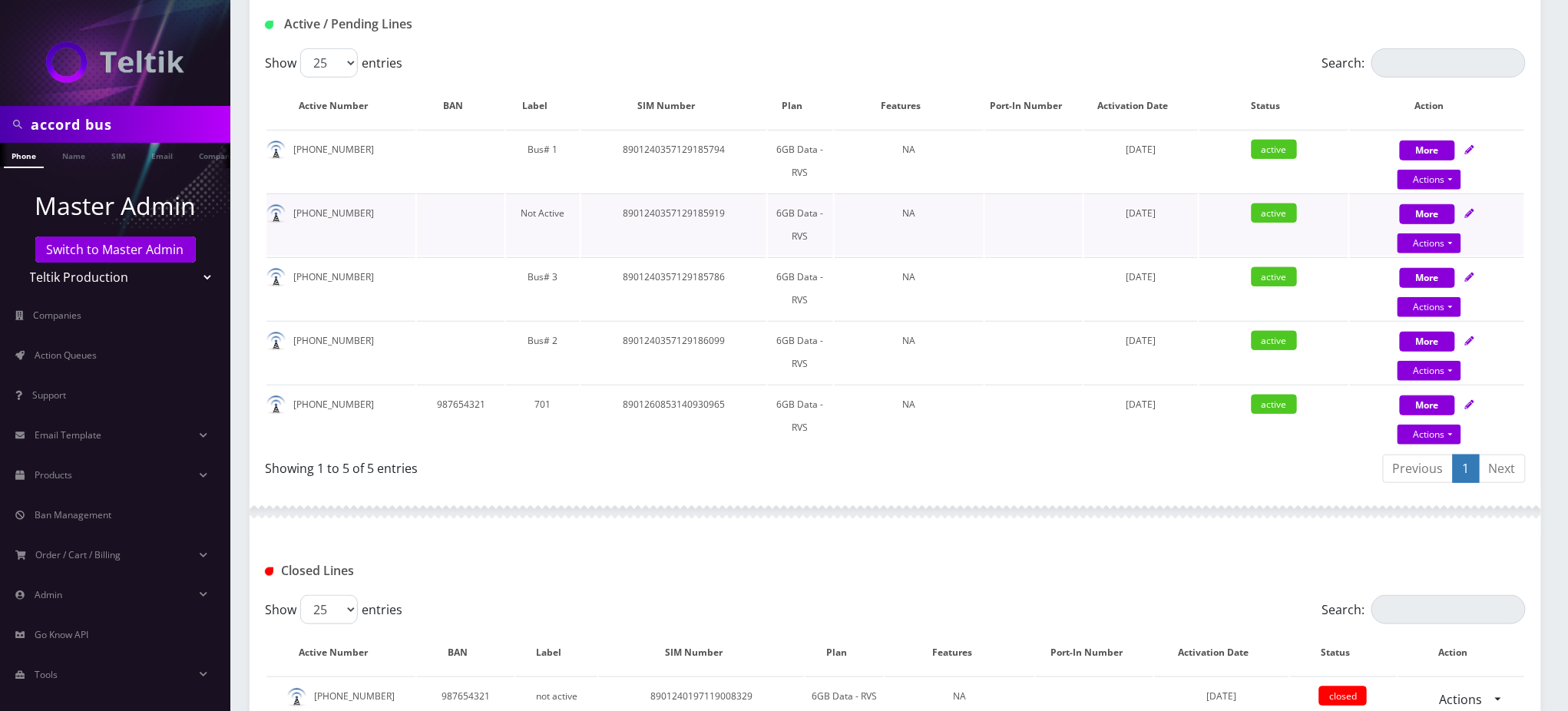
scroll to position [200, 0]
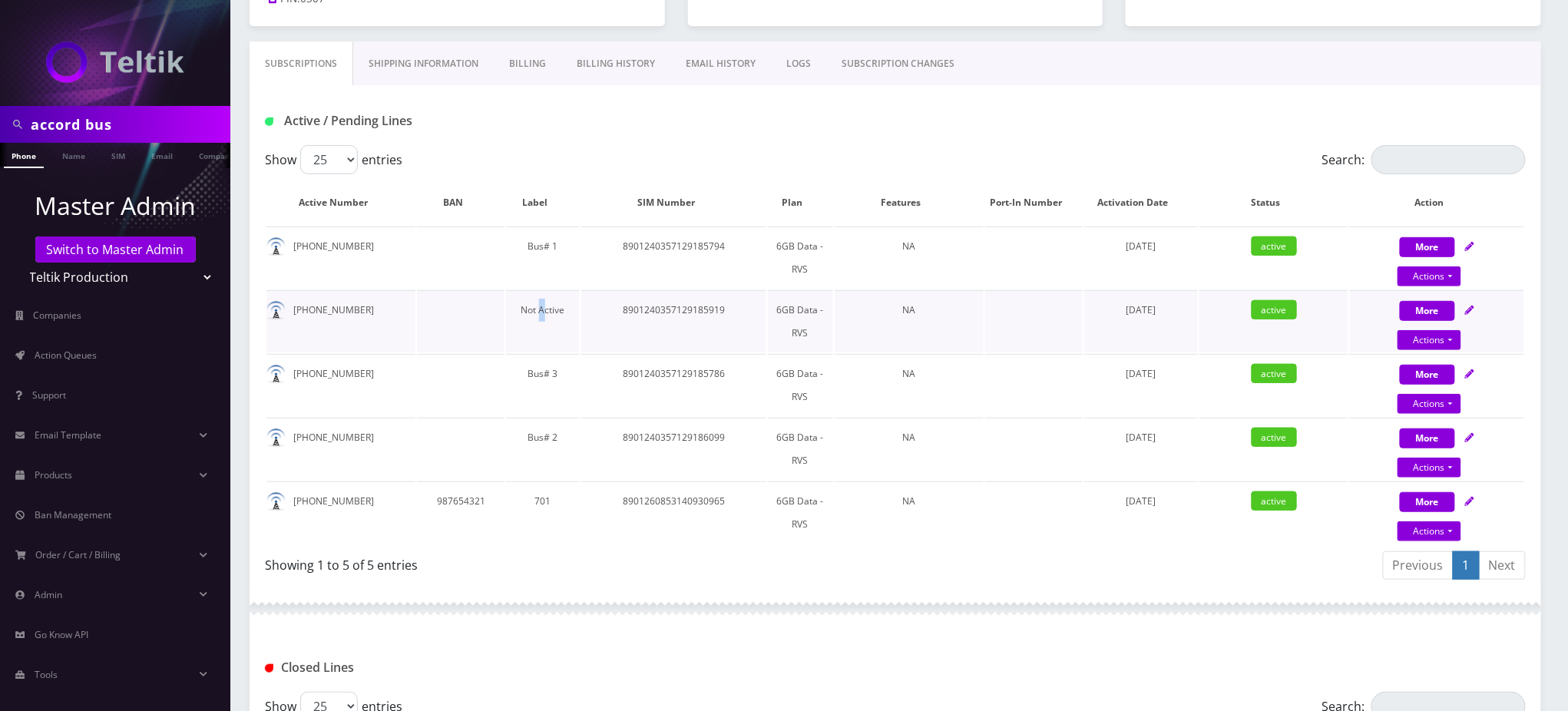
click at [541, 310] on td "Not Active" at bounding box center [542, 321] width 74 height 62
click at [541, 311] on td "Not Active" at bounding box center [542, 321] width 74 height 62
click at [553, 308] on td "Not Active" at bounding box center [542, 321] width 74 height 62
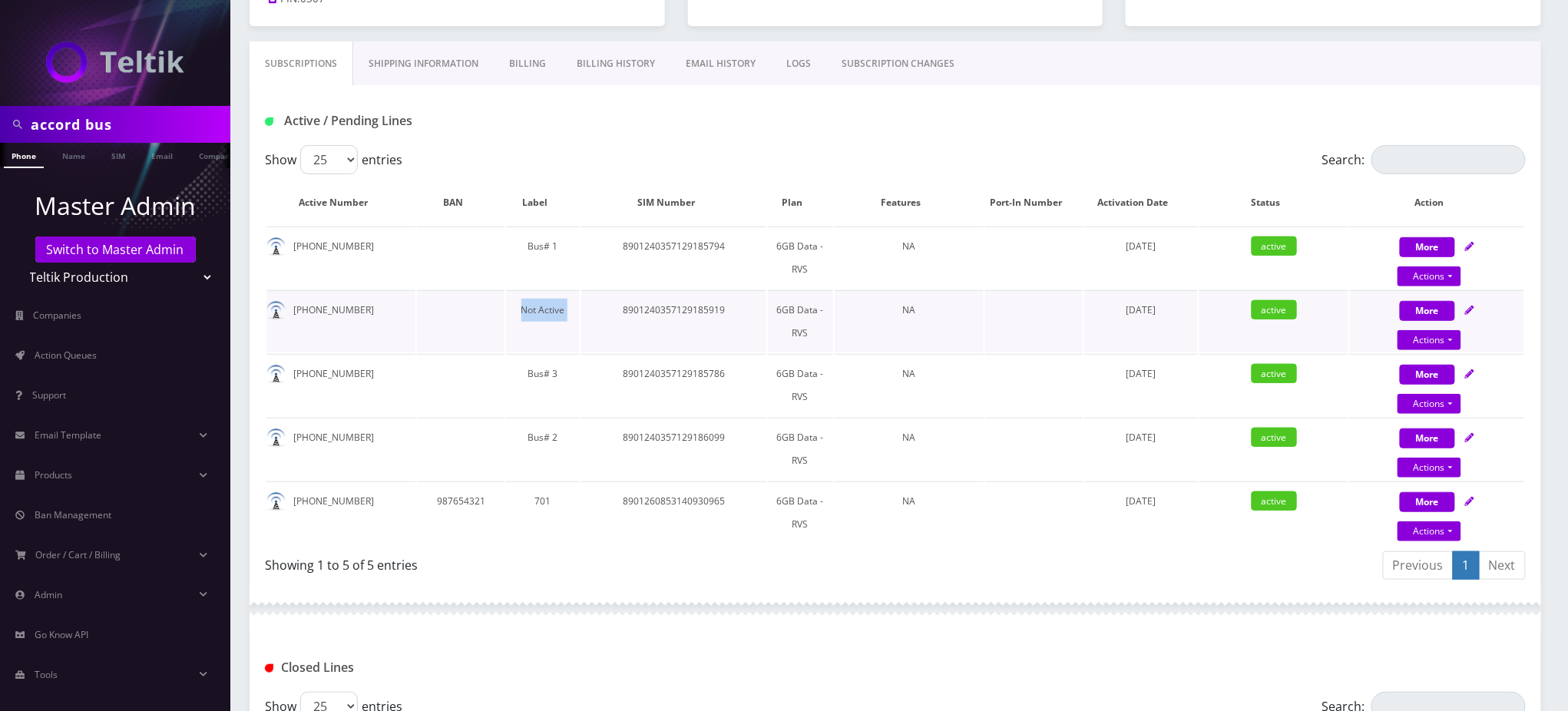
click at [553, 308] on td "Not Active" at bounding box center [542, 321] width 74 height 62
click at [723, 129] on div "Active / Pending Lines" at bounding box center [895, 121] width 1284 height 26
click at [941, 134] on div "Active / Pending Lines" at bounding box center [895, 115] width 1292 height 60
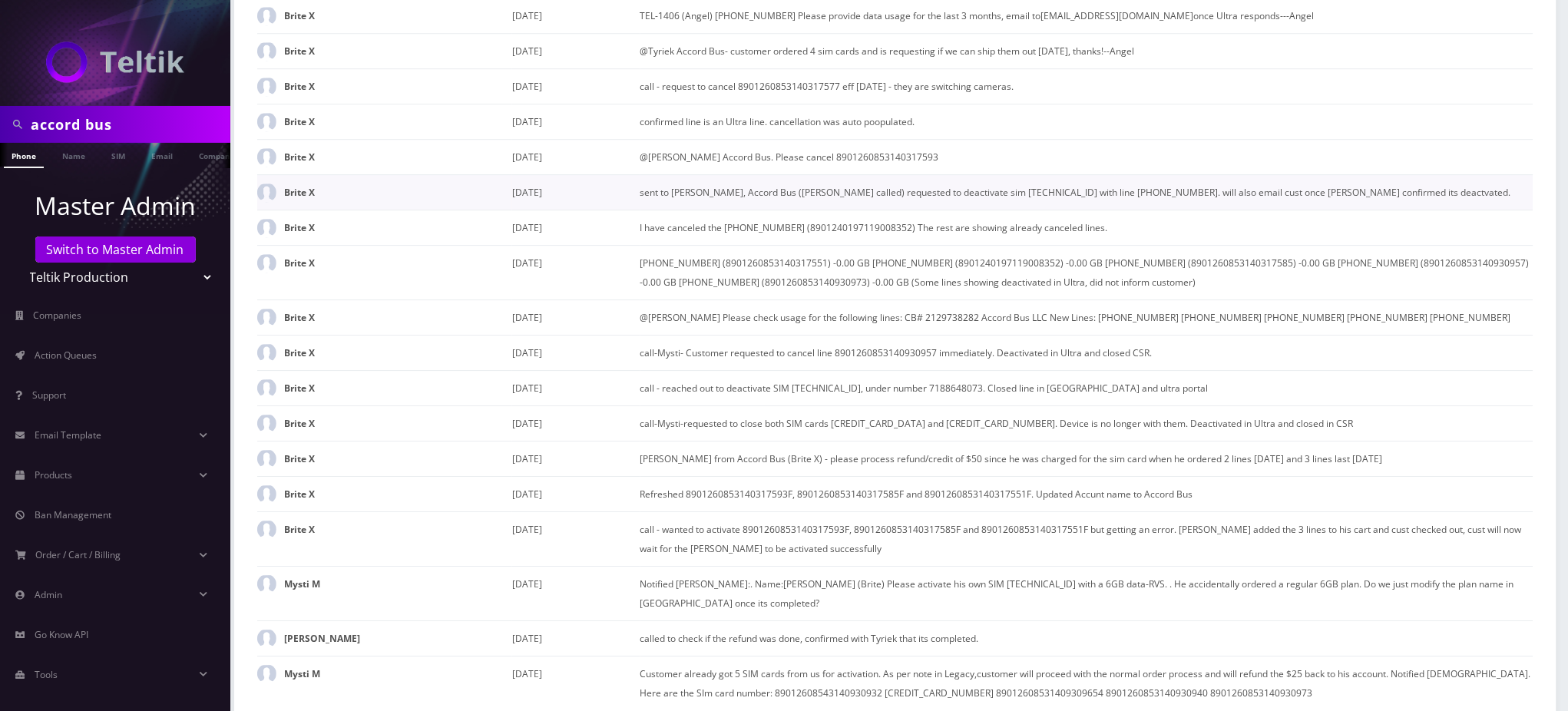
scroll to position [1377, 0]
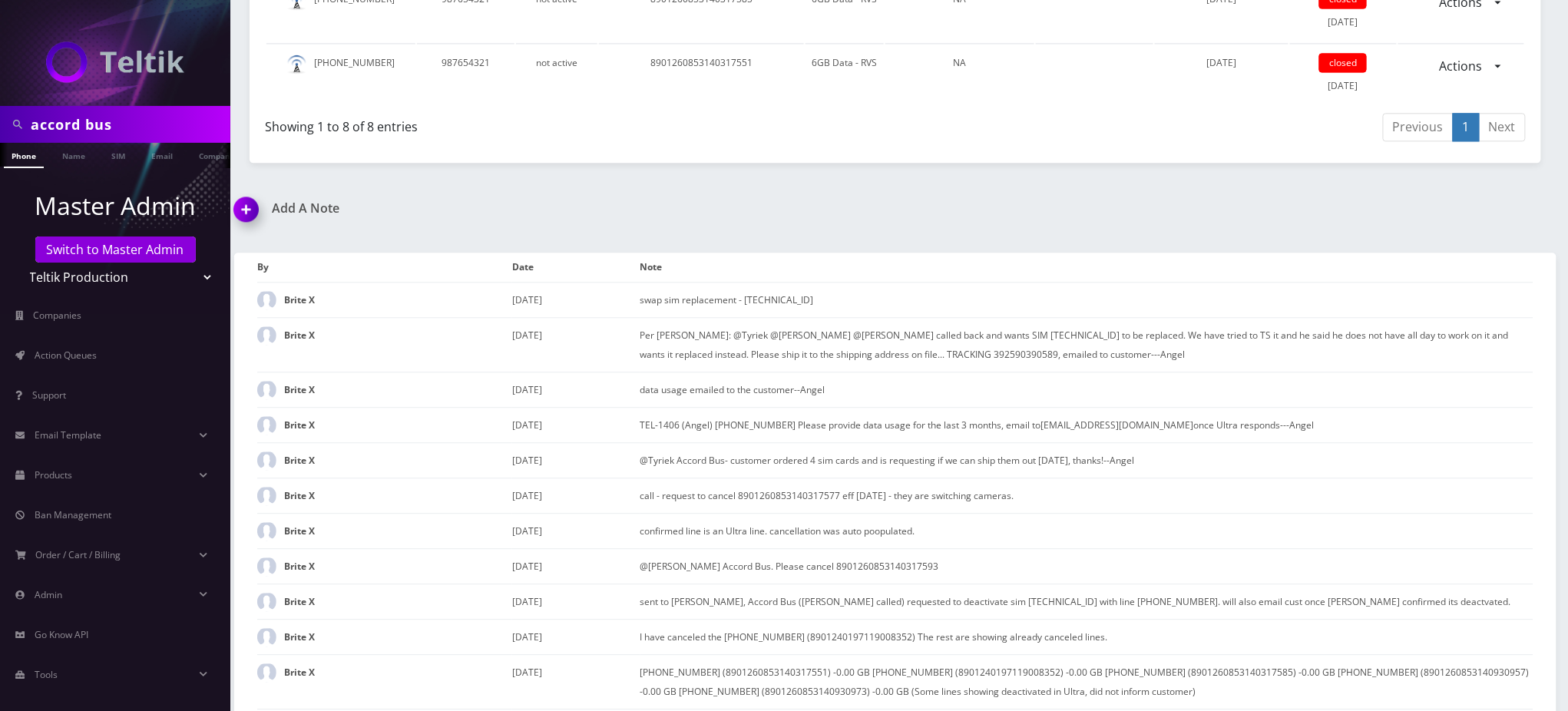
click at [866, 216] on div "Add A Note" at bounding box center [559, 219] width 673 height 36
click at [977, 214] on div "Add A Note swap sim replacement - 8901240357129185919F *Please Enter Note Save …" at bounding box center [895, 666] width 1346 height 931
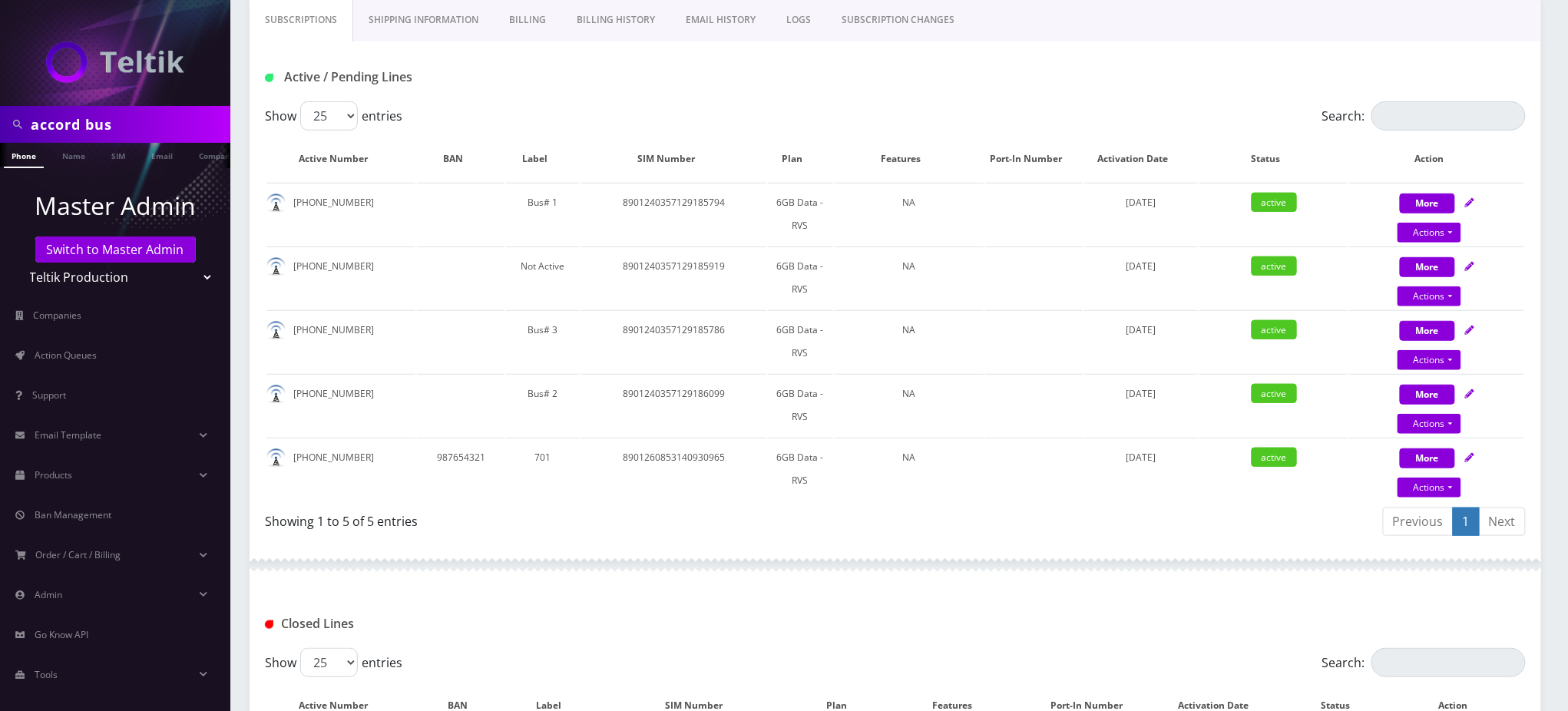
scroll to position [0, 0]
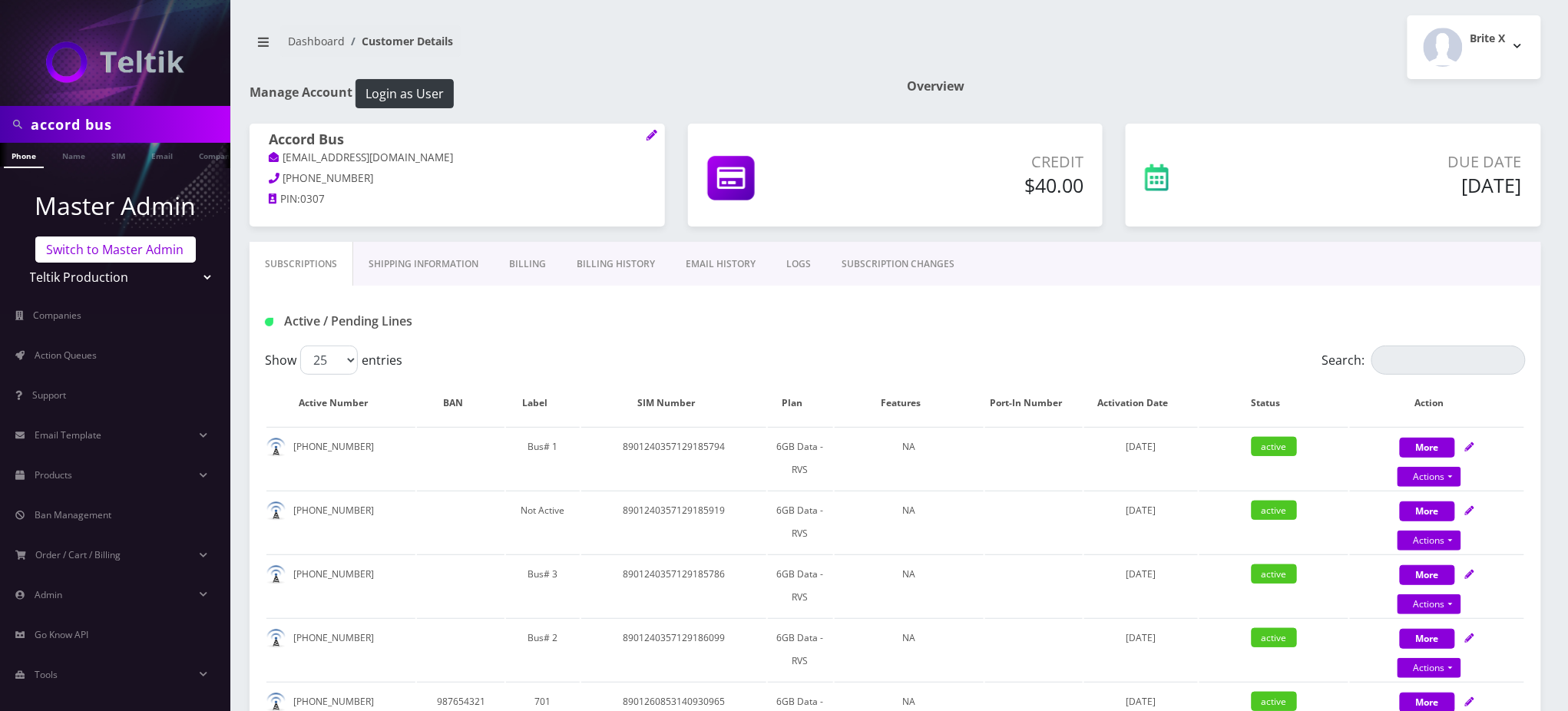
click at [139, 255] on link "Switch to Master Admin" at bounding box center [116, 250] width 160 height 26
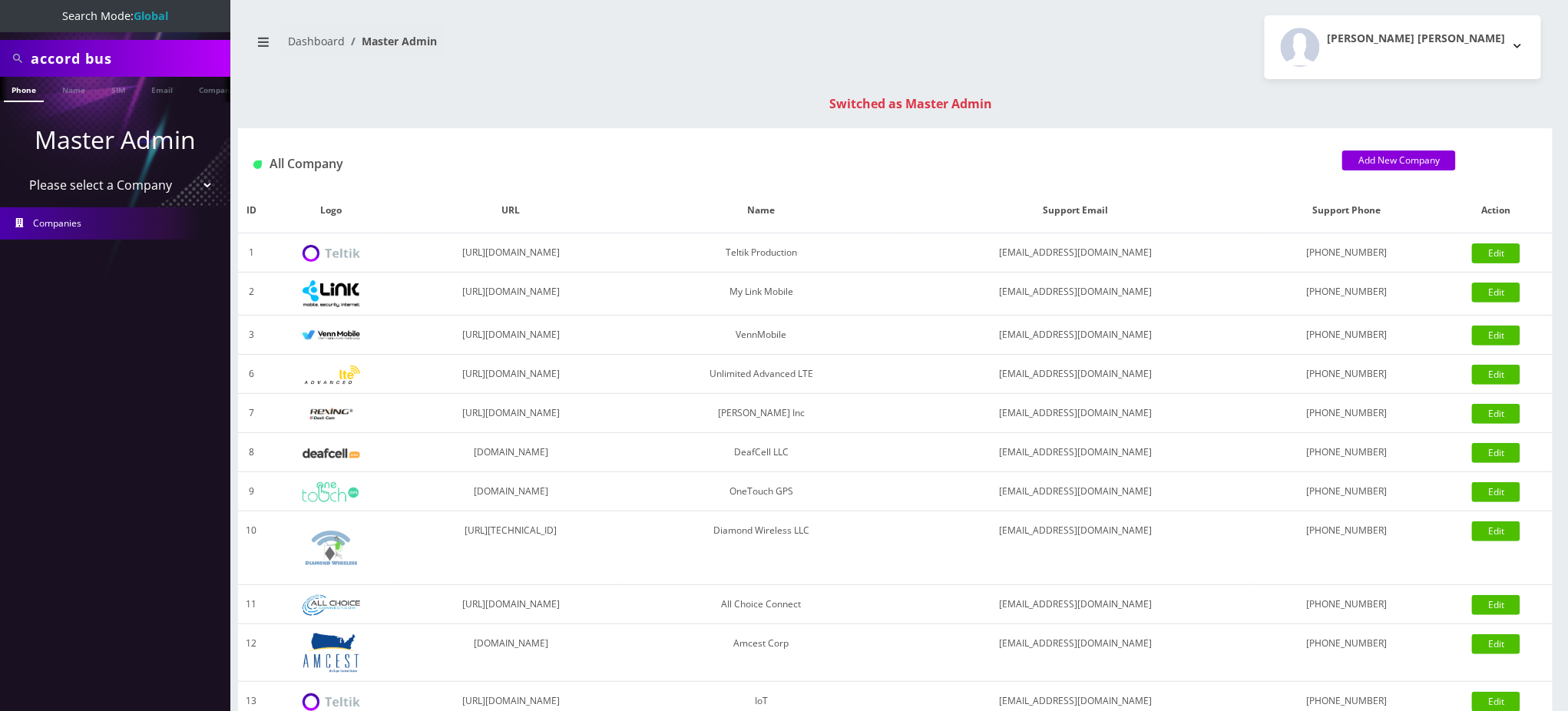
drag, startPoint x: 132, startPoint y: 49, endPoint x: 0, endPoint y: 55, distance: 132.1
click at [0, 58] on div "accord bus" at bounding box center [115, 58] width 231 height 37
type input "5"
type input "9297376768"
click at [27, 91] on link "Phone" at bounding box center [24, 89] width 40 height 26
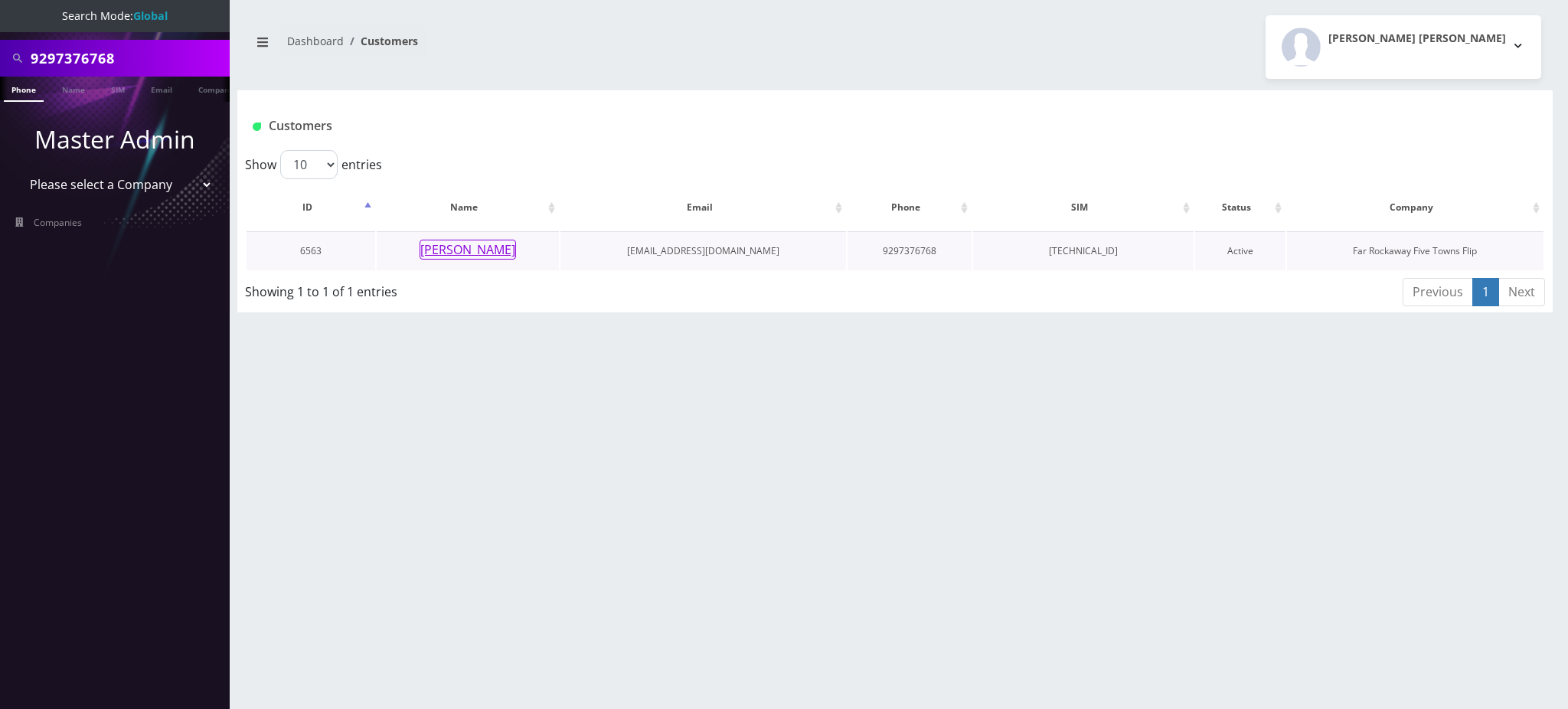
click at [474, 247] on button "[PERSON_NAME]" at bounding box center [467, 250] width 96 height 20
click at [112, 47] on input "9297376768" at bounding box center [128, 58] width 195 height 29
click at [101, 58] on input "9297376768" at bounding box center [128, 58] width 195 height 29
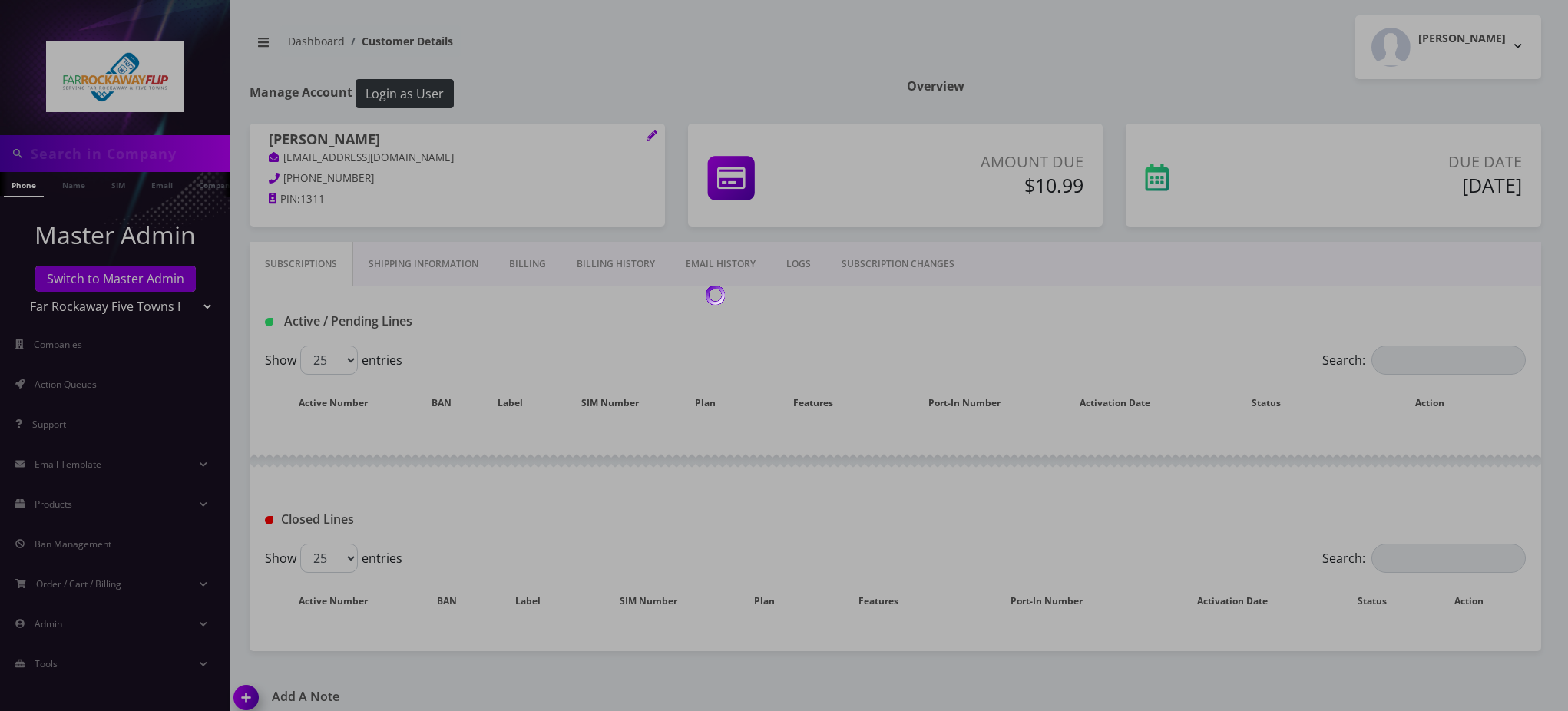
type input "9297376768"
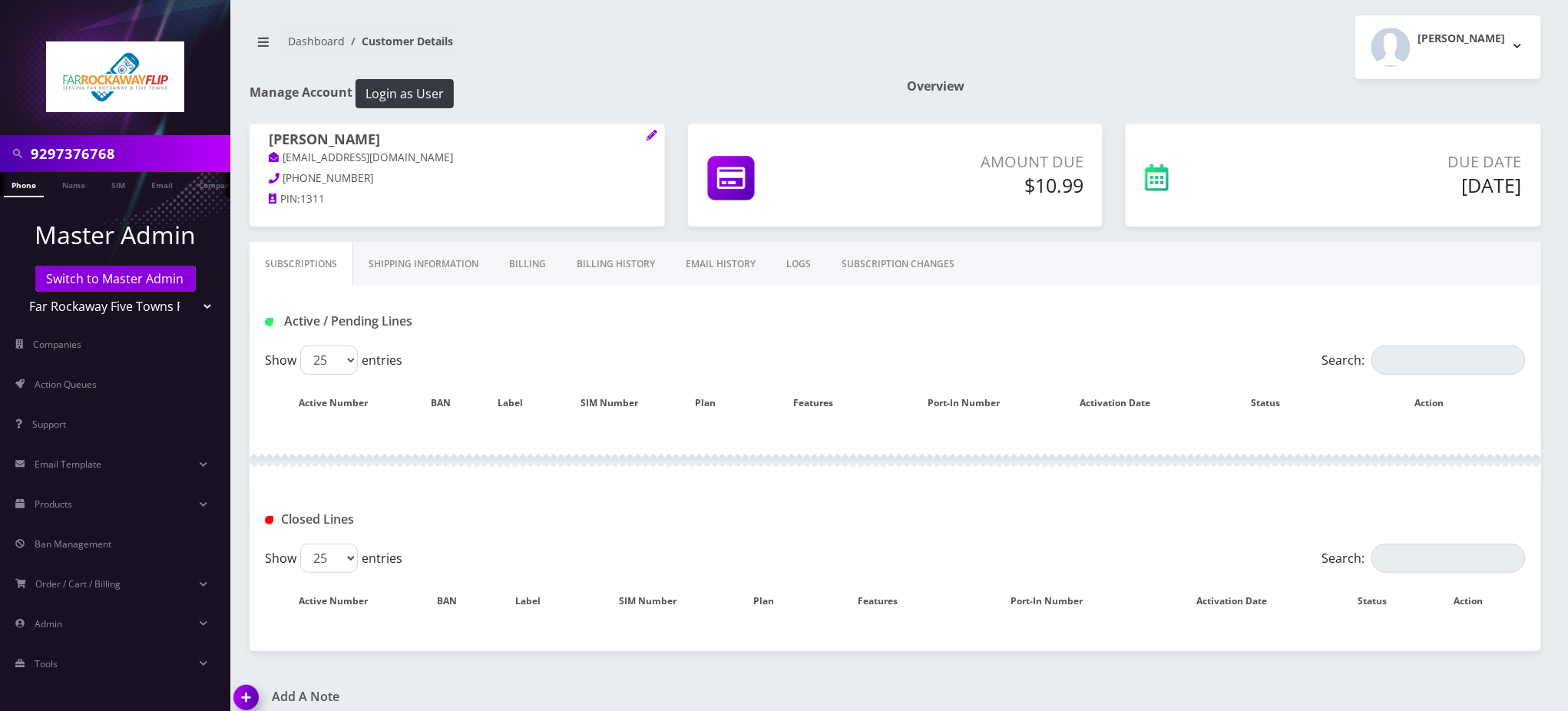
click at [92, 154] on input "9297376768" at bounding box center [128, 153] width 196 height 29
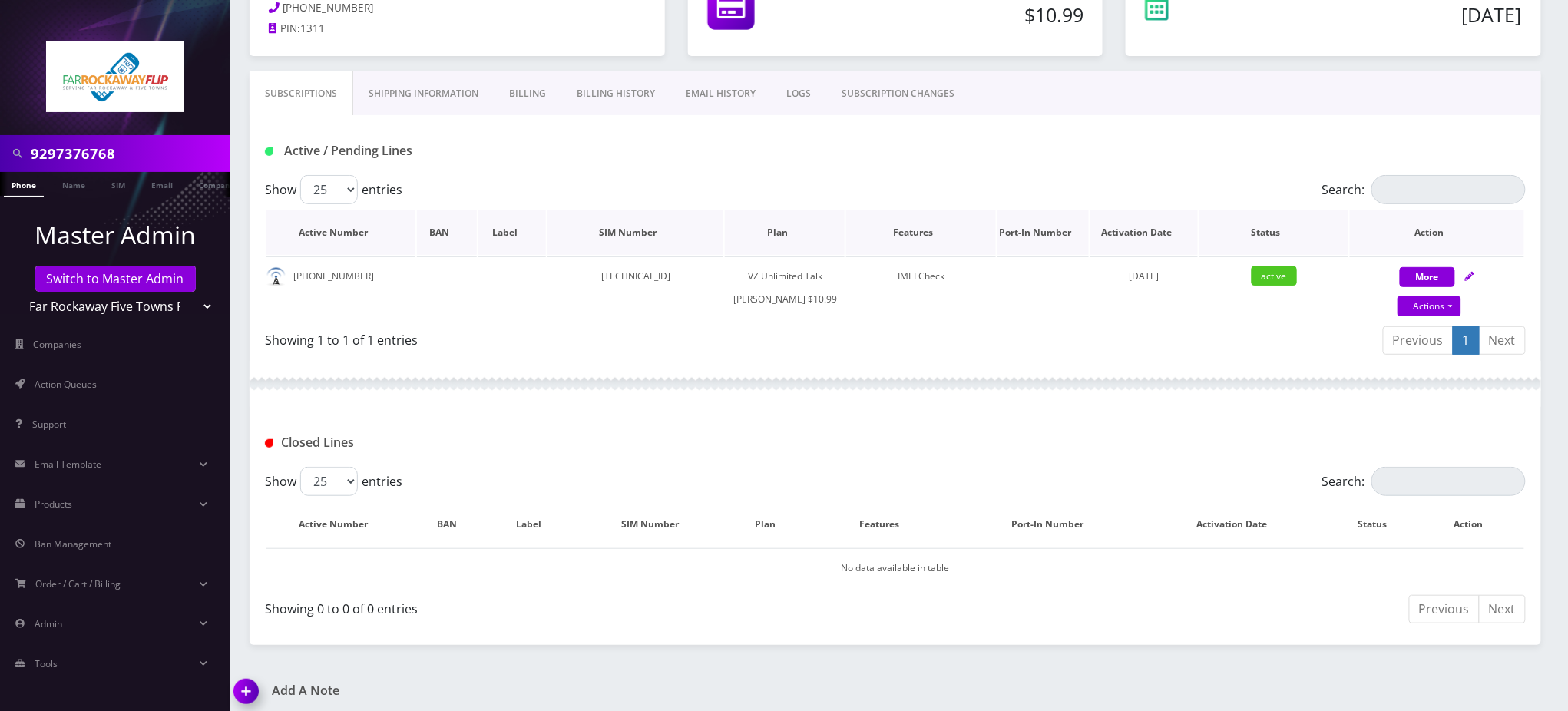
scroll to position [289, 0]
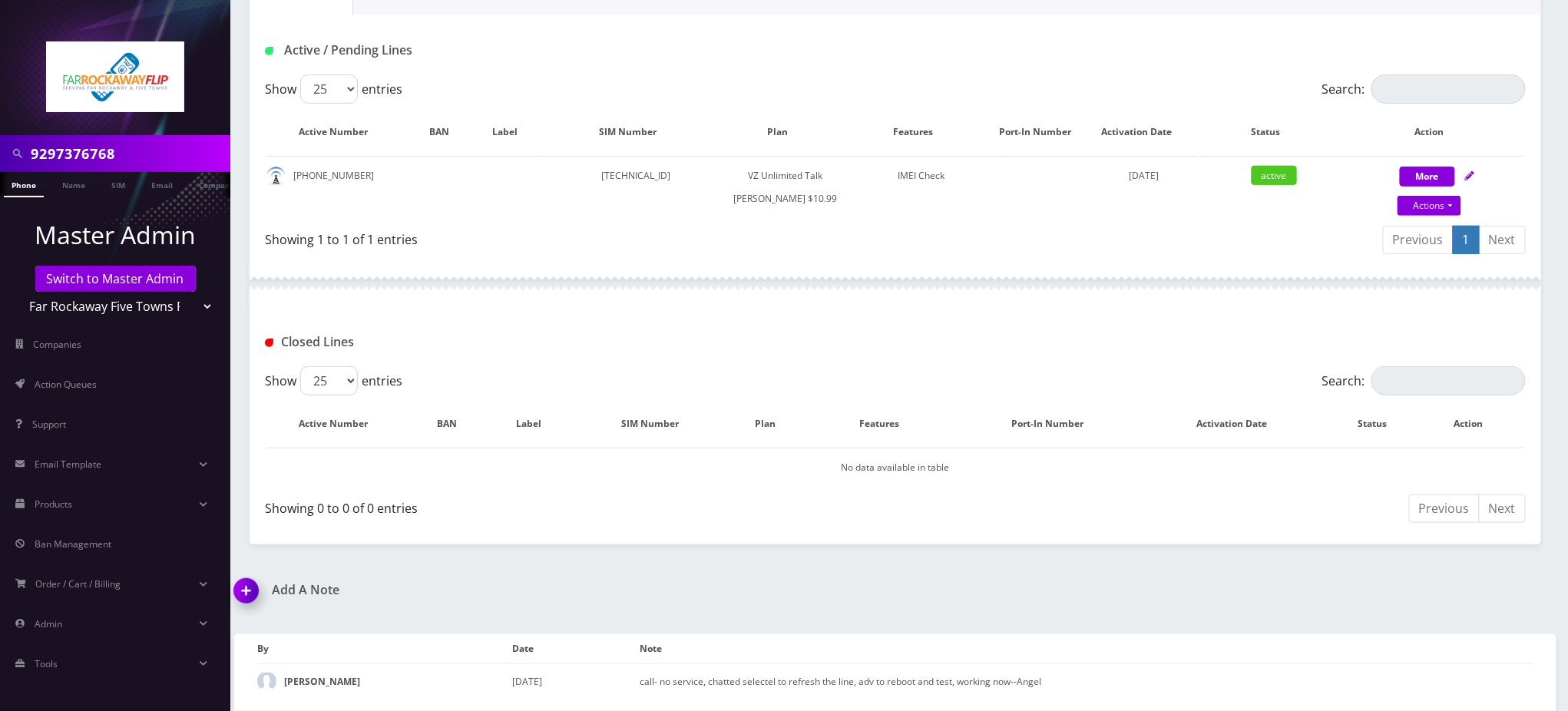
click at [252, 591] on img at bounding box center [249, 596] width 45 height 45
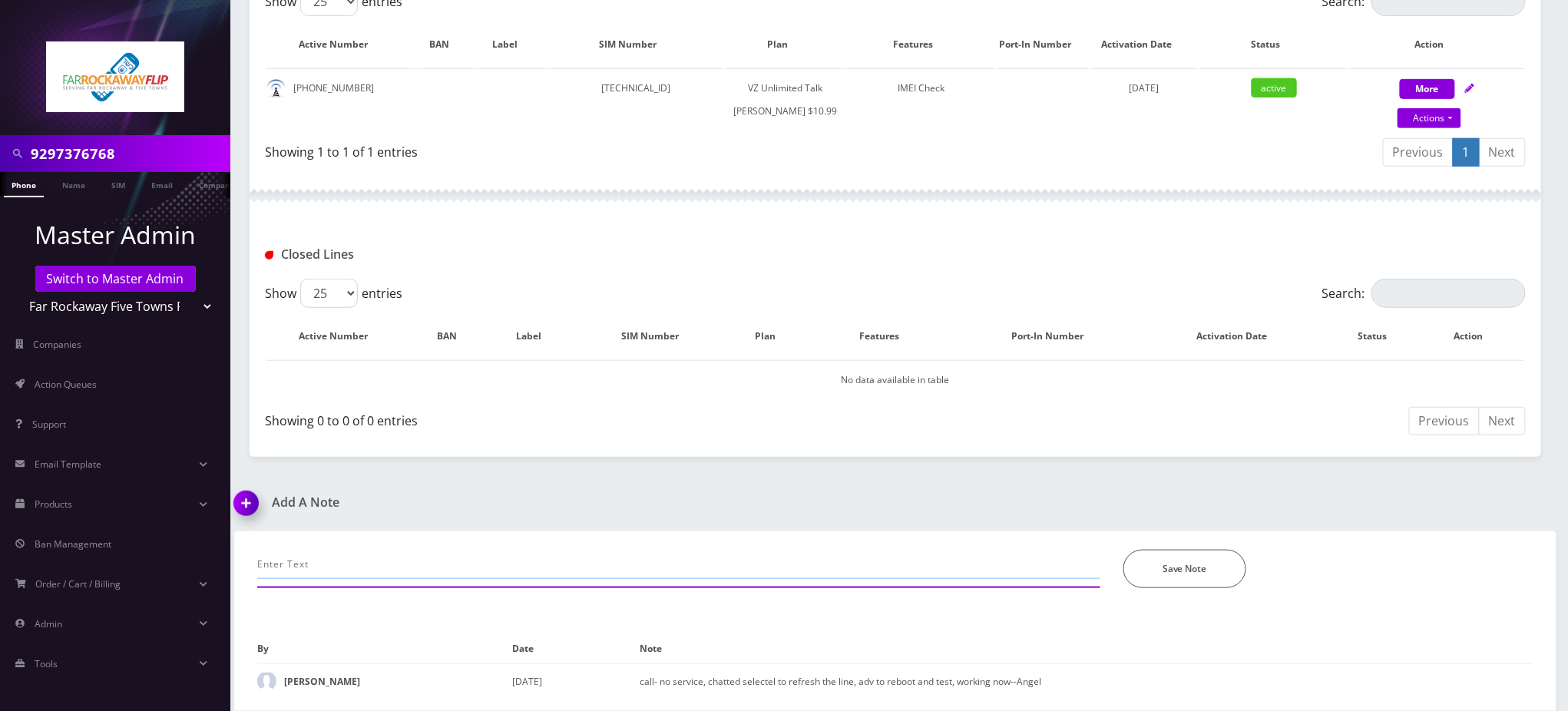
click at [384, 570] on input "text" at bounding box center [679, 564] width 843 height 29
paste input "forward calls from 9297376768 to 9296535624"
type input "called to request to forward calls from 9297376768 to 9296535624 - done"
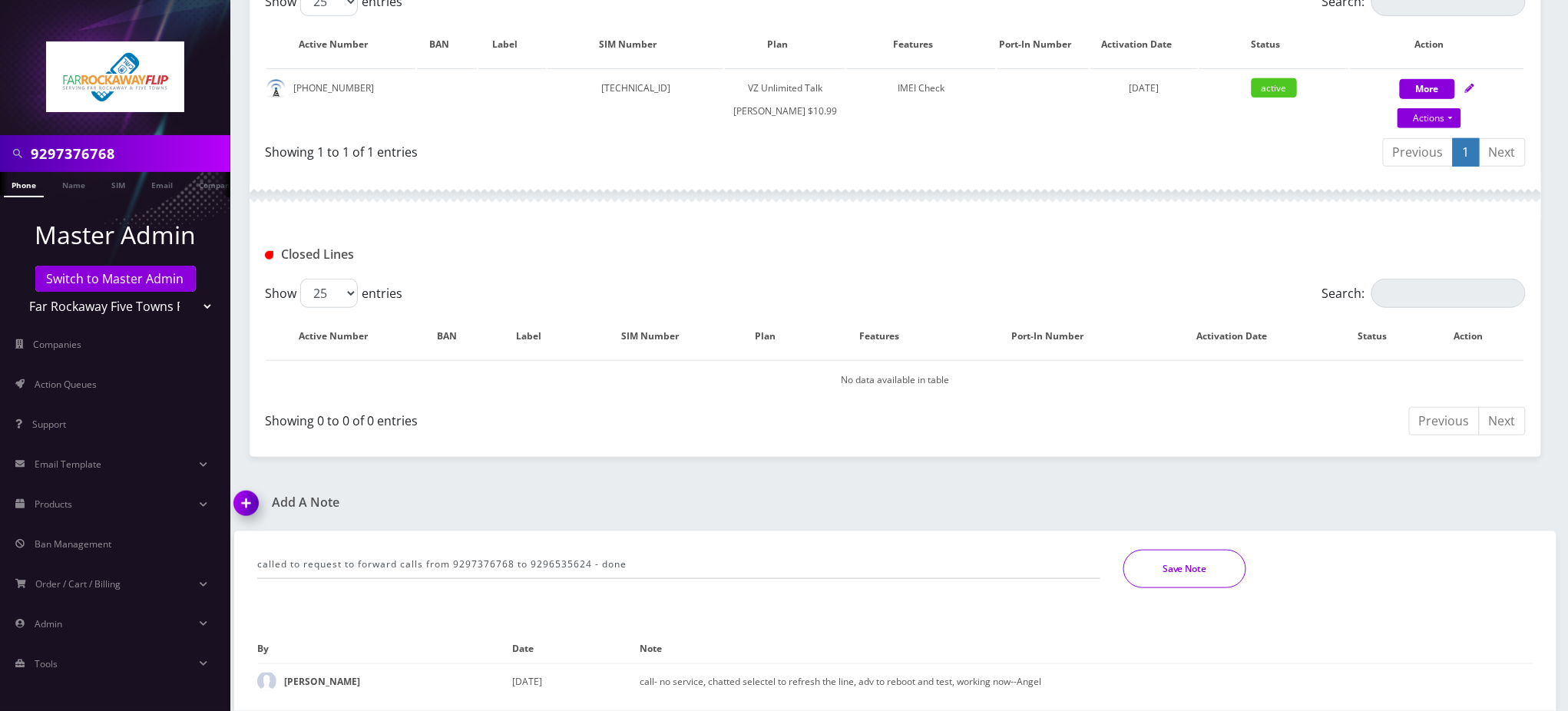
click at [1192, 569] on button "Save Note" at bounding box center [1184, 569] width 123 height 38
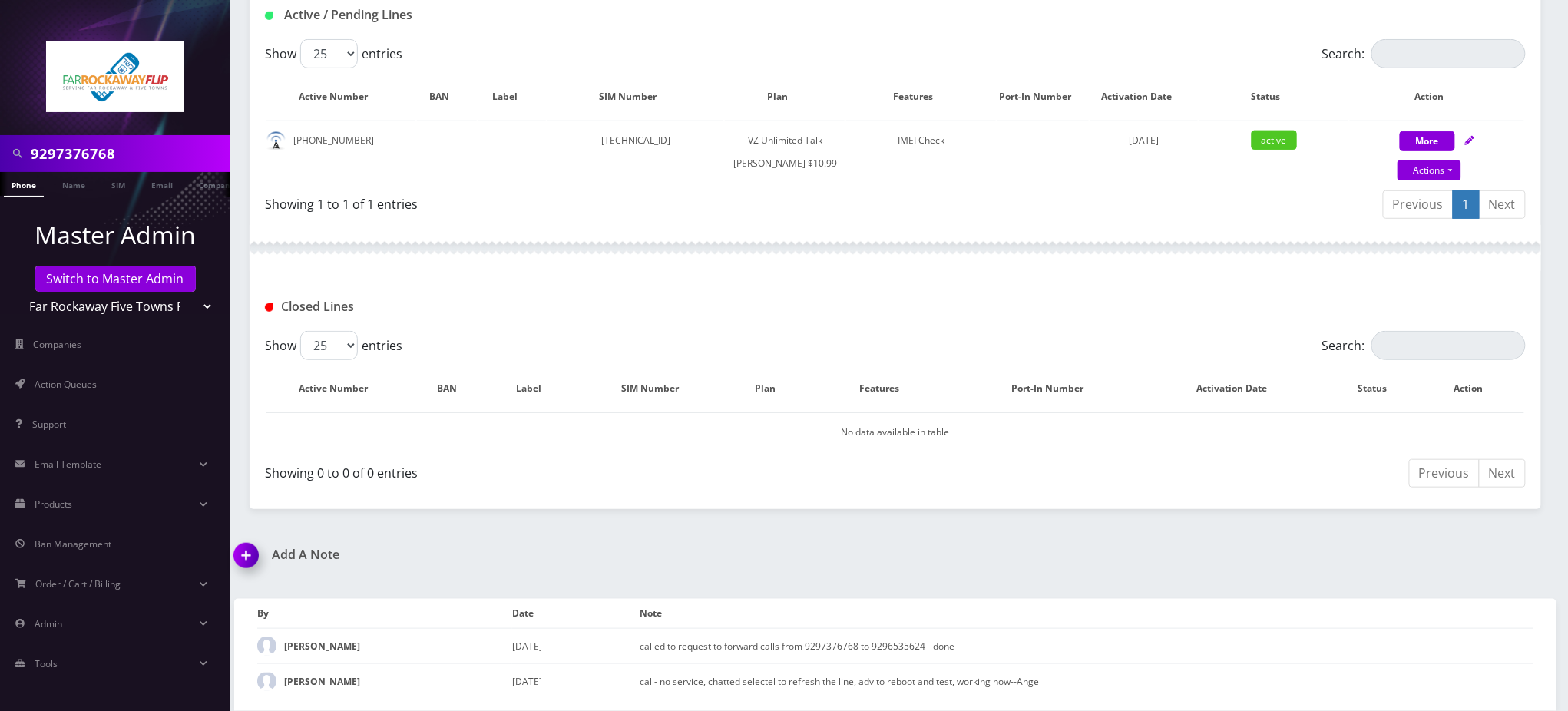
scroll to position [324, 0]
click at [855, 231] on div at bounding box center [895, 248] width 1292 height 46
